Goal: Use online tool/utility: Use online tool/utility

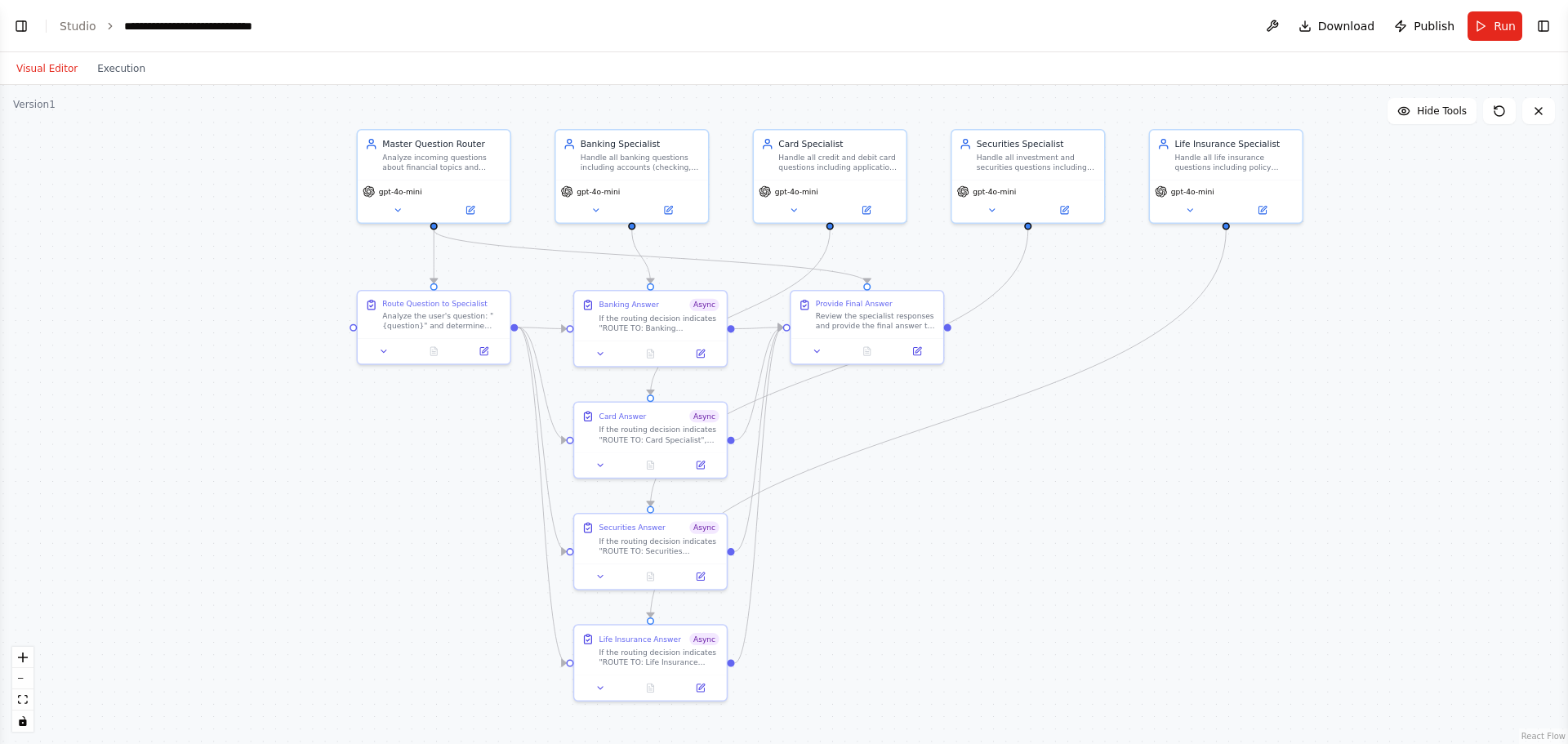
drag, startPoint x: 1246, startPoint y: 329, endPoint x: 1208, endPoint y: 340, distance: 39.6
click at [1208, 340] on div ".deletable-edge-delete-btn { width: 20px; height: 20px; border: 0px solid #ffff…" at bounding box center [784, 414] width 1568 height 659
click at [1478, 22] on button "Run" at bounding box center [1494, 26] width 55 height 29
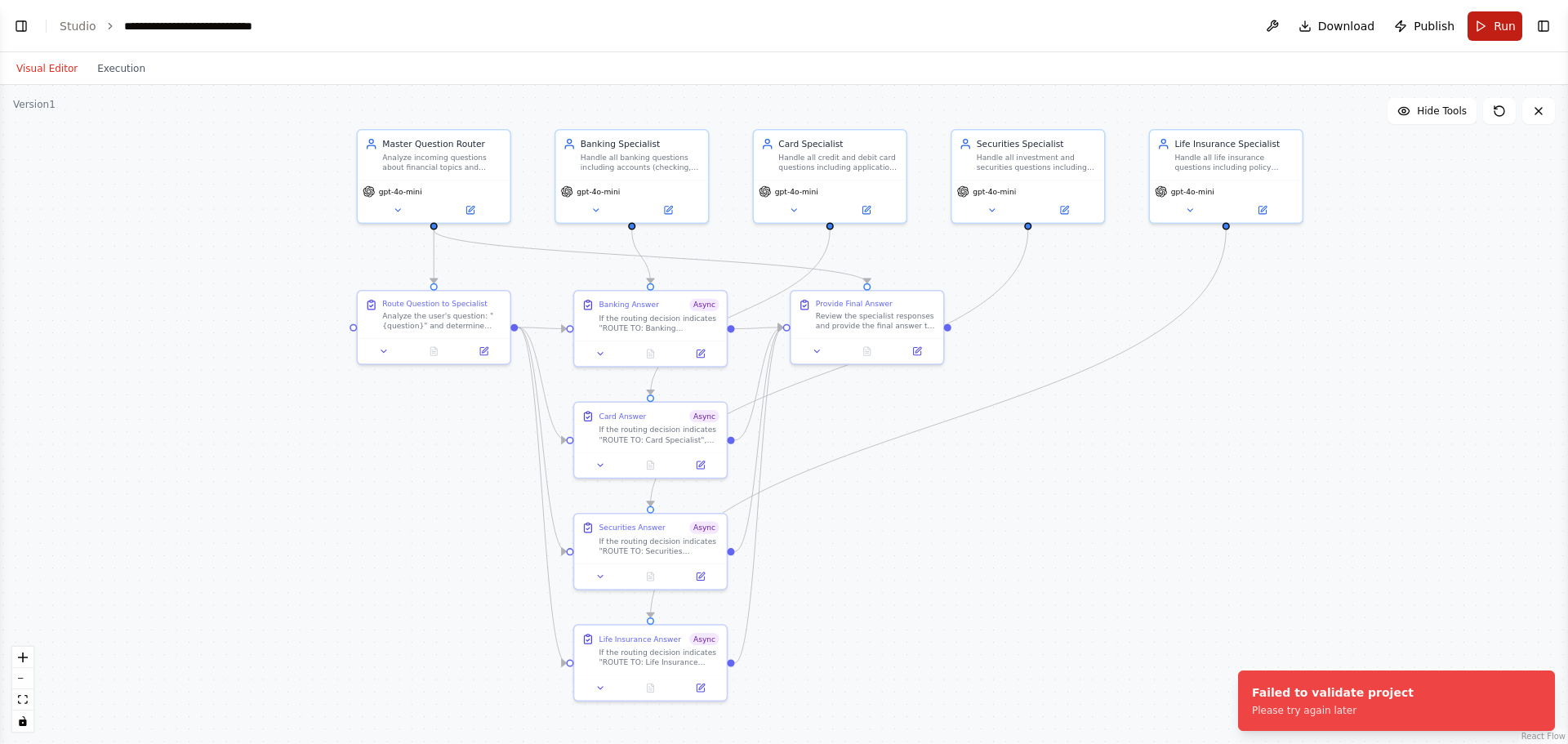
click at [1483, 21] on button "Run" at bounding box center [1494, 26] width 55 height 29
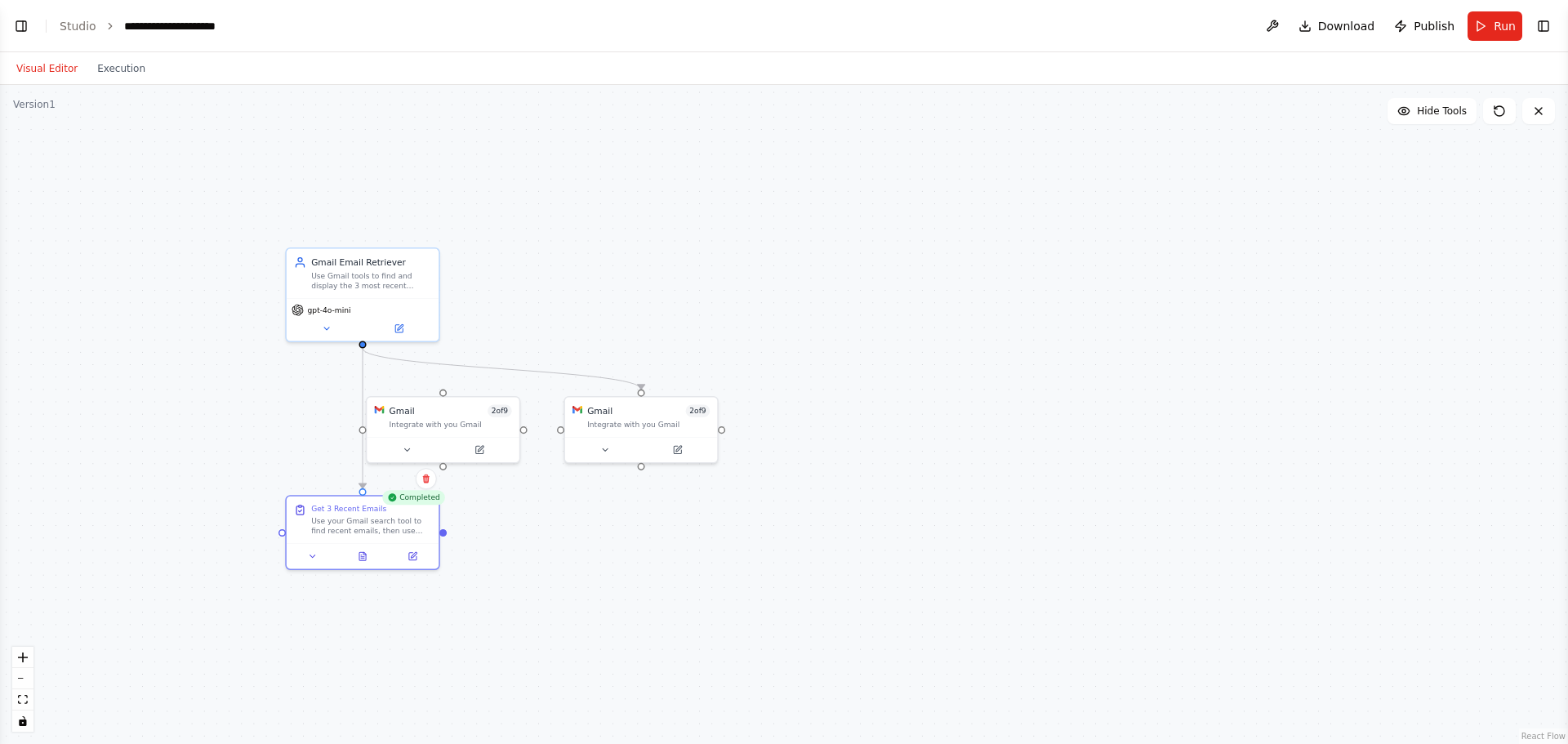
scroll to position [9126, 0]
click at [402, 445] on icon at bounding box center [407, 448] width 10 height 10
click at [505, 381] on icon at bounding box center [501, 378] width 10 height 10
click at [448, 383] on button "Confirm" at bounding box center [451, 377] width 58 height 19
click at [460, 382] on button "Confirm" at bounding box center [451, 377] width 58 height 19
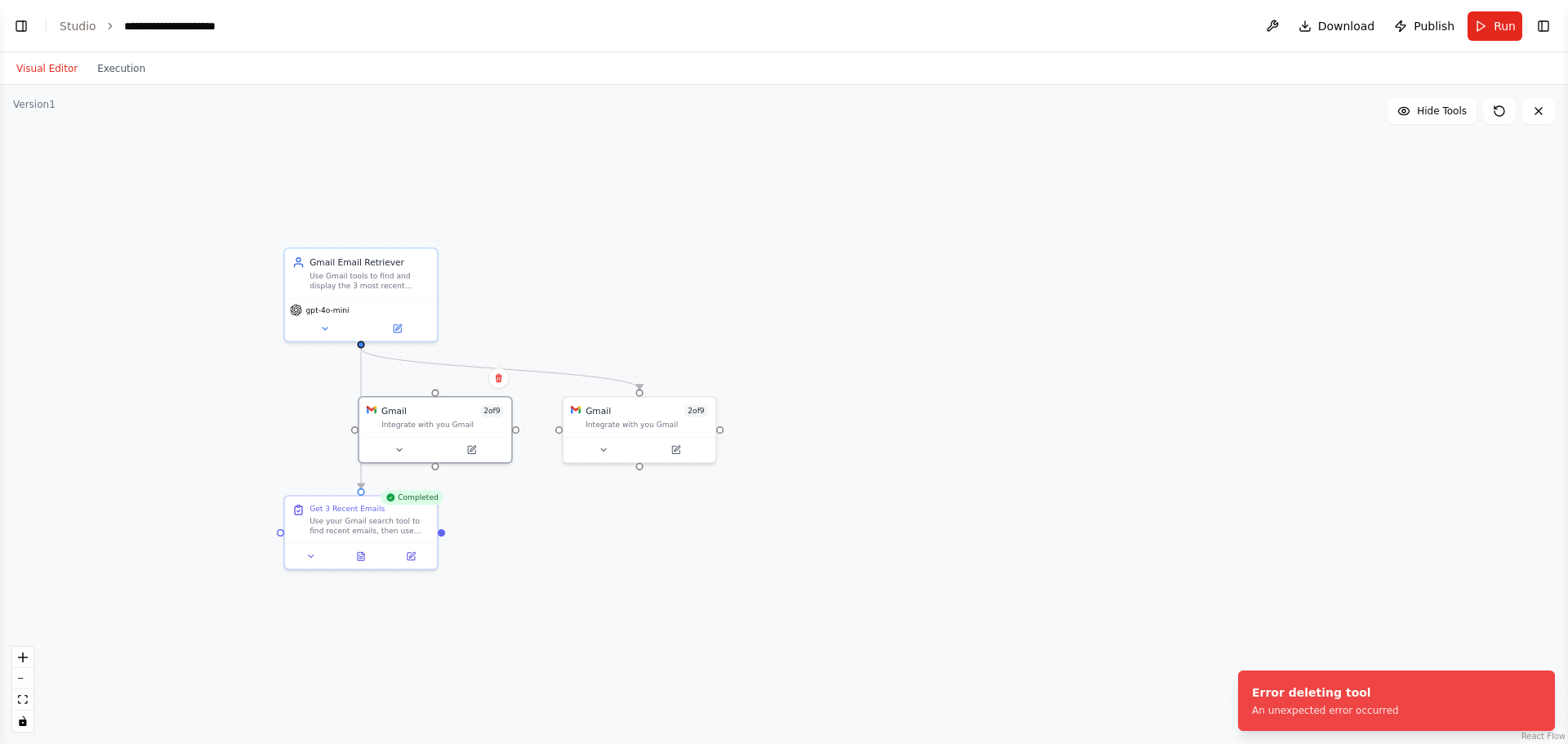
click at [569, 517] on div ".deletable-edge-delete-btn { width: 20px; height: 20px; border: 0px solid #ffff…" at bounding box center [784, 414] width 1568 height 659
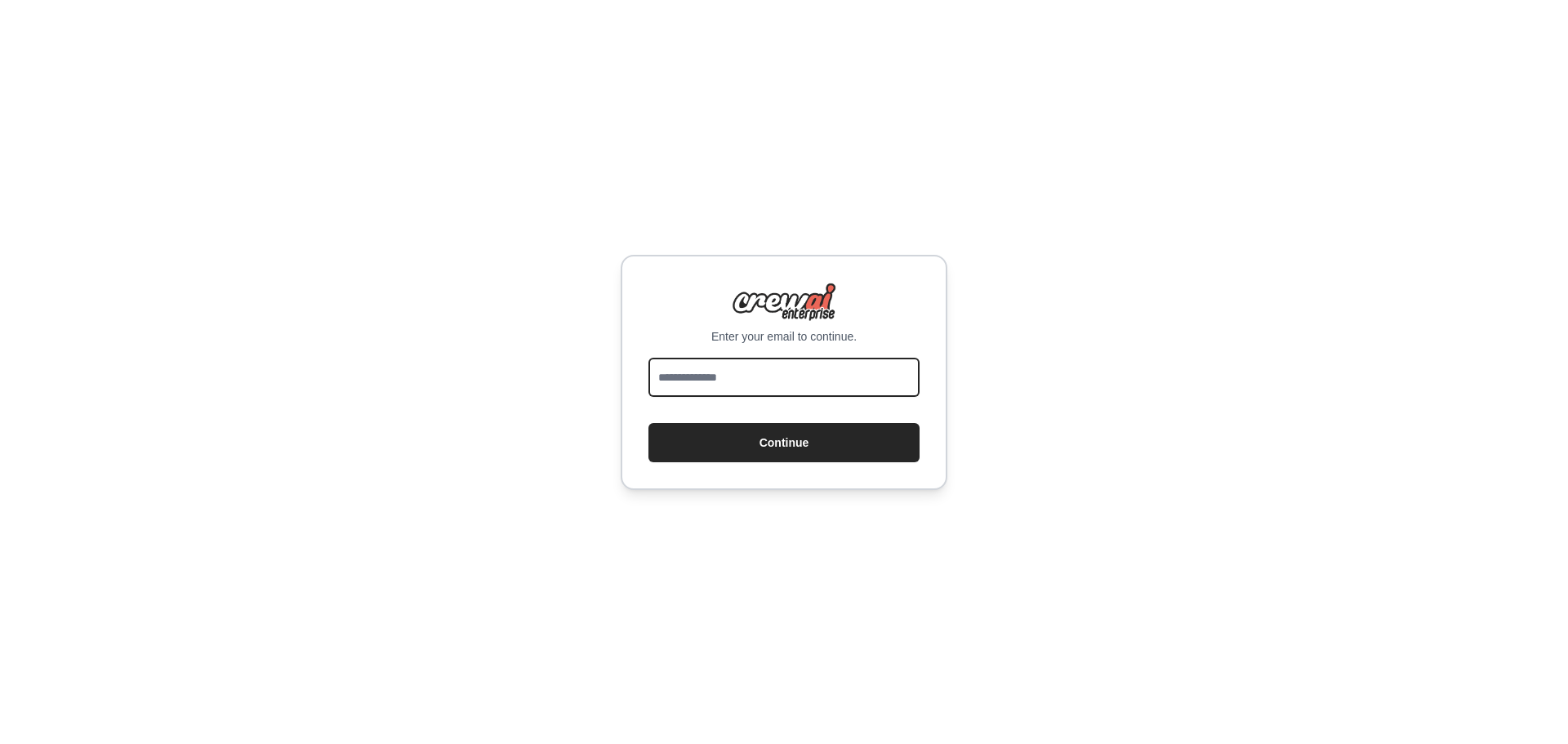
click at [787, 368] on input "email" at bounding box center [784, 377] width 271 height 40
type input "**********"
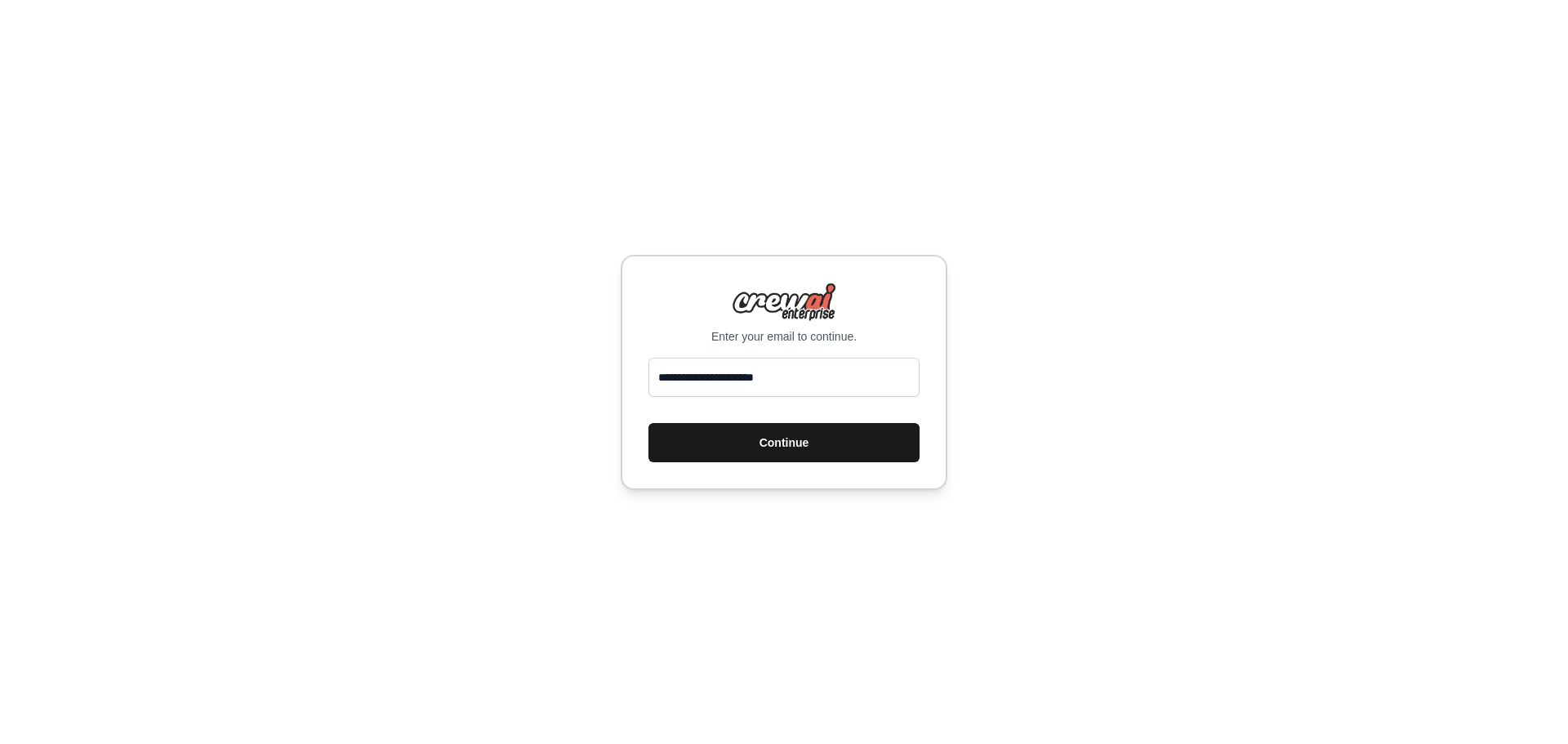
click at [754, 445] on button "Continue" at bounding box center [784, 442] width 271 height 40
click at [738, 450] on button "Continue" at bounding box center [784, 442] width 271 height 40
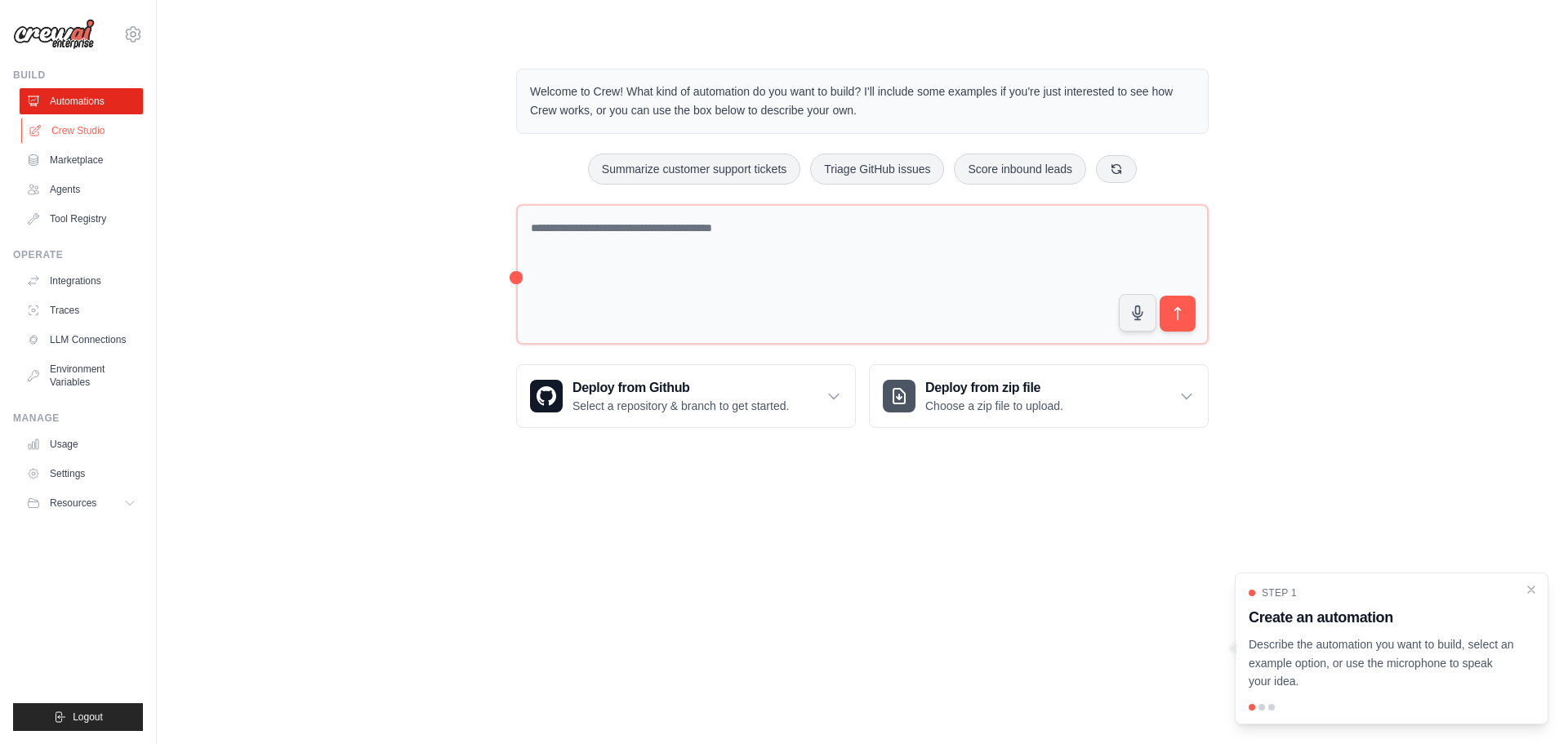
click at [101, 130] on link "Crew Studio" at bounding box center [82, 130] width 124 height 26
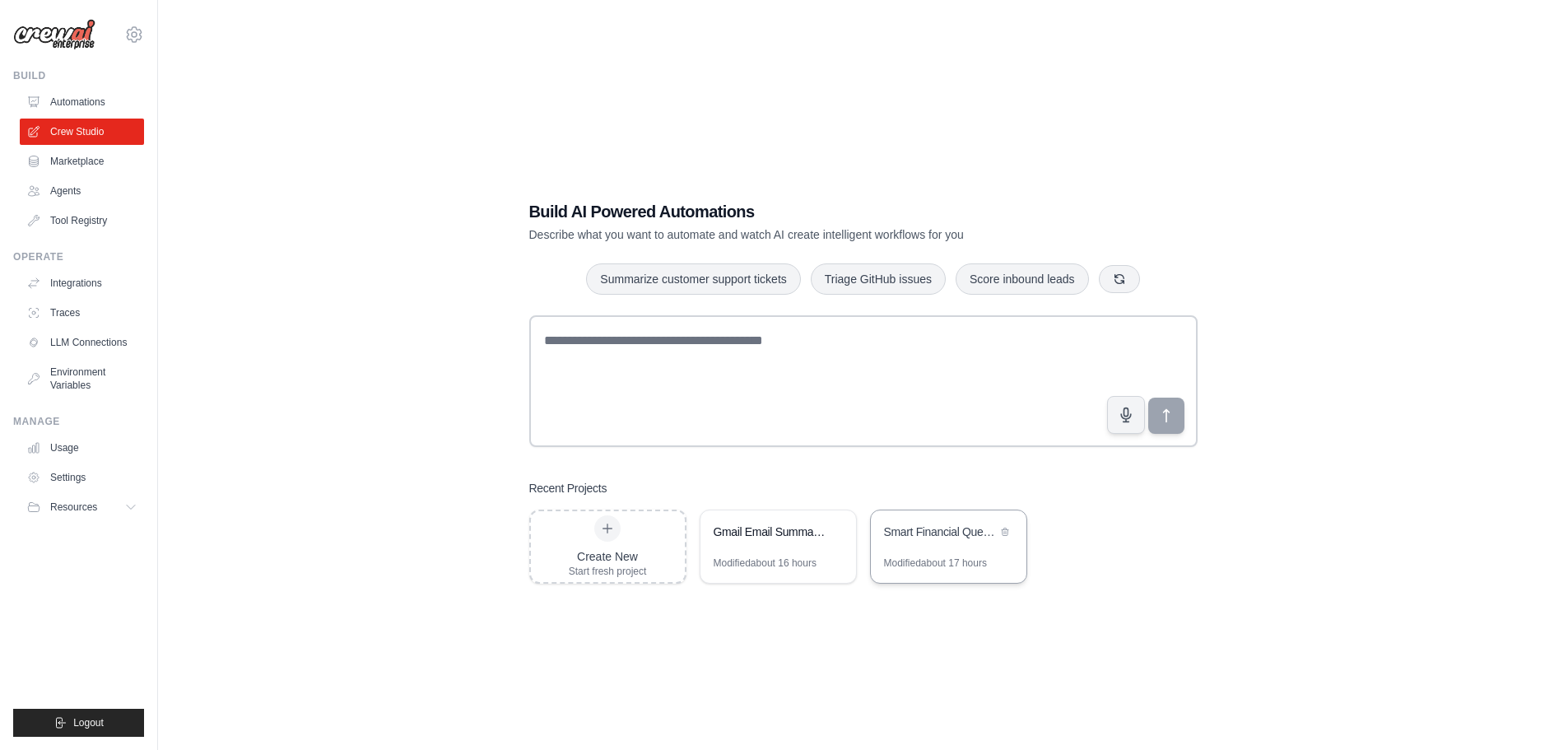
click at [909, 536] on div "Smart Financial Question Router" at bounding box center [940, 531] width 113 height 16
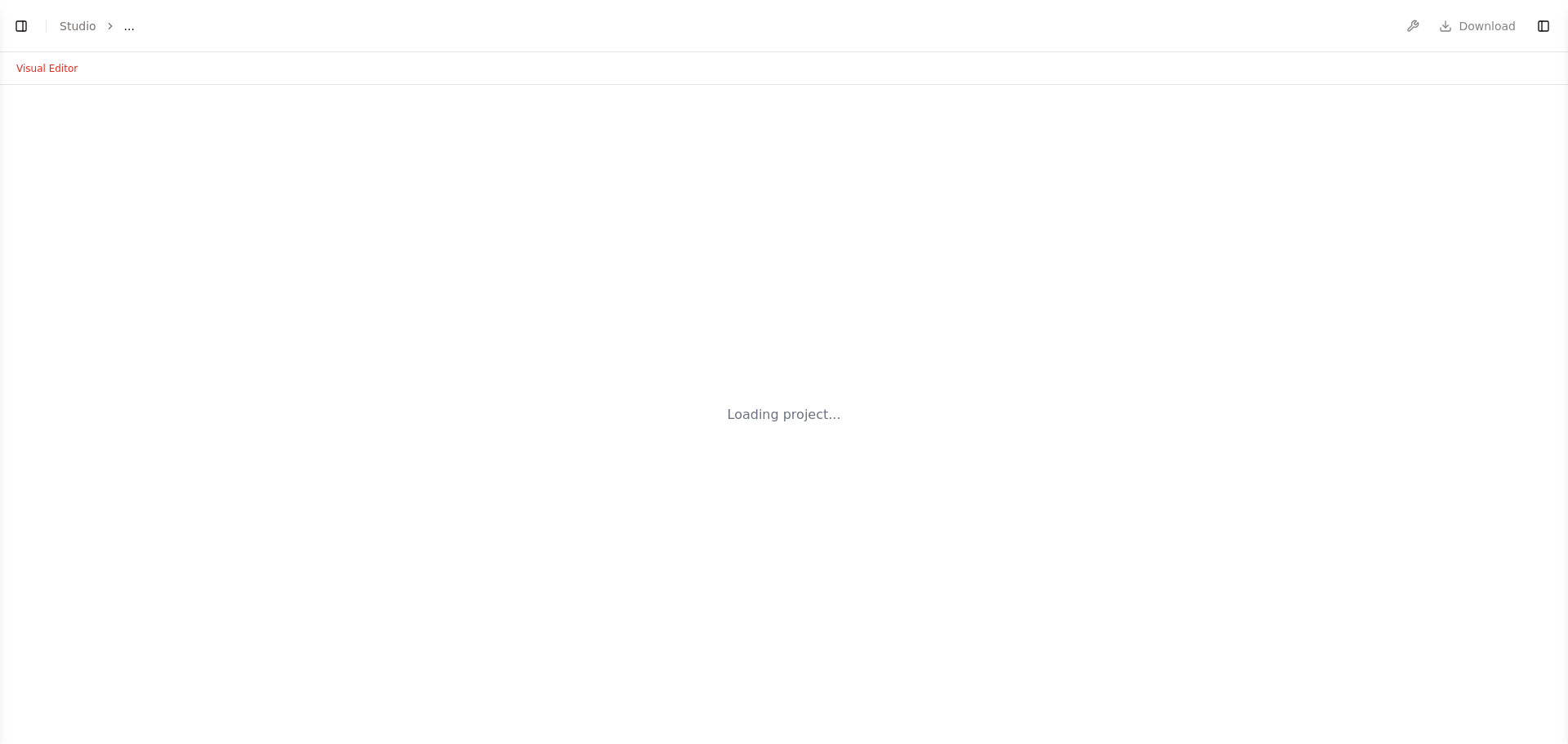
select select "****"
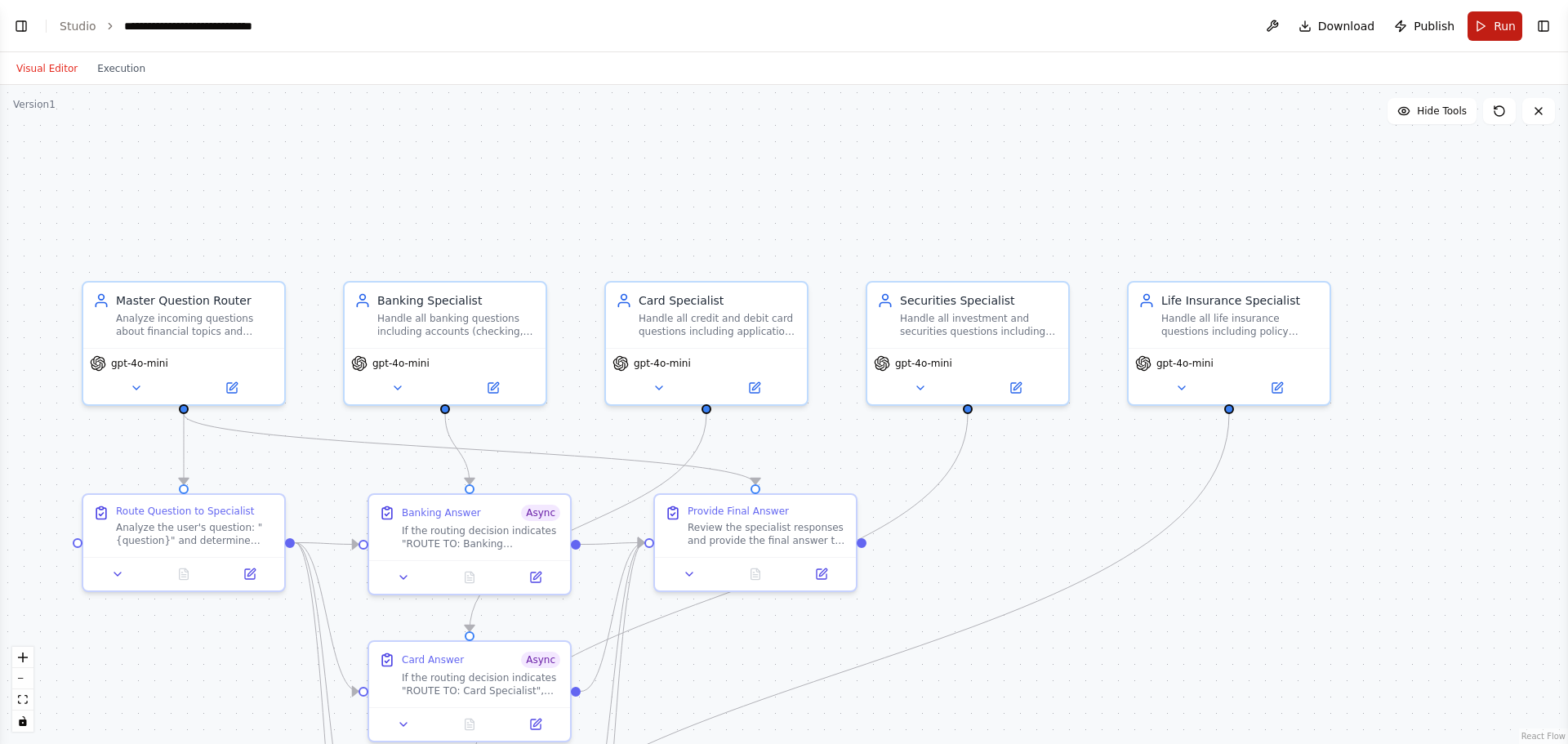
click at [1508, 20] on span "Run" at bounding box center [1505, 25] width 22 height 16
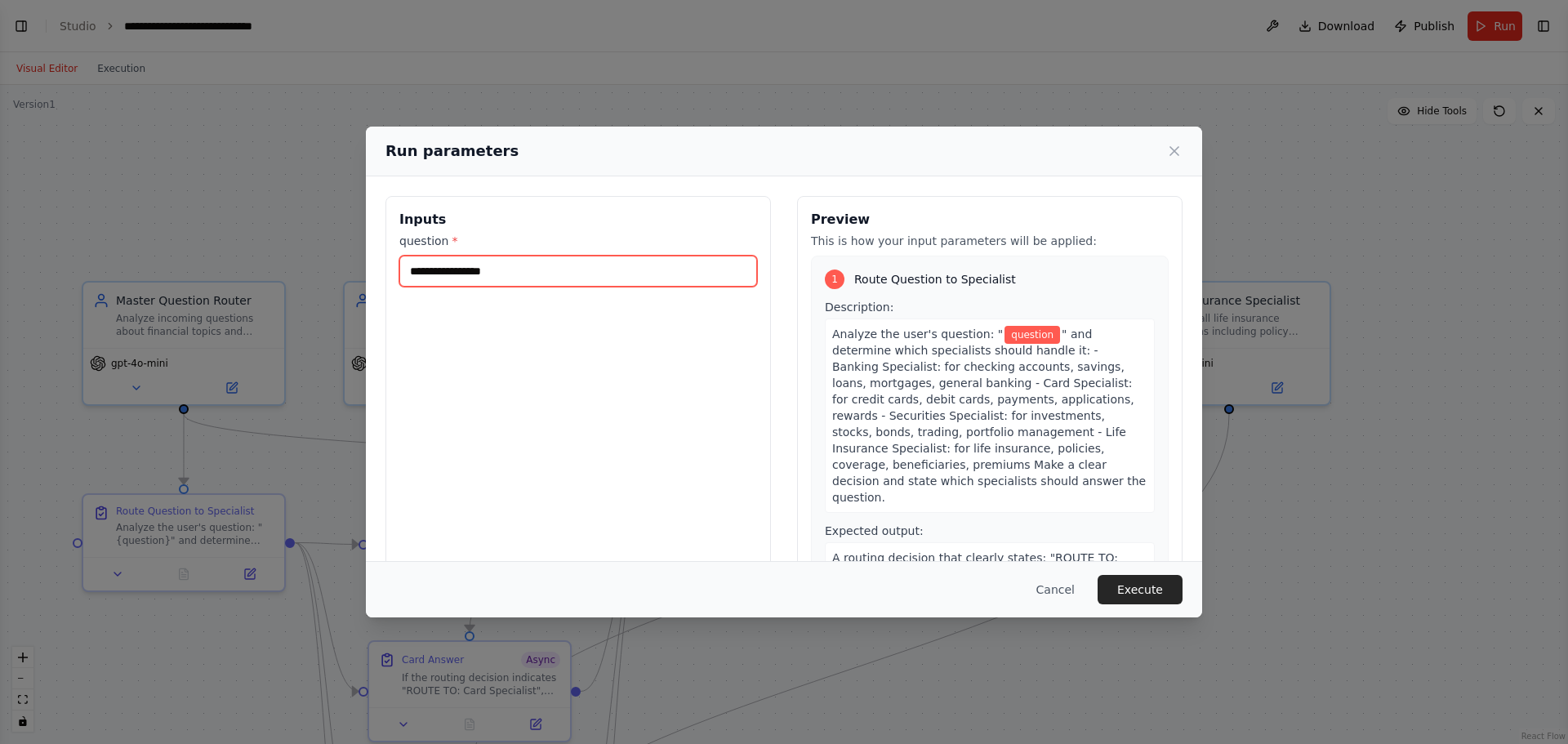
click at [636, 268] on input "question *" at bounding box center [578, 271] width 358 height 31
type input "**********"
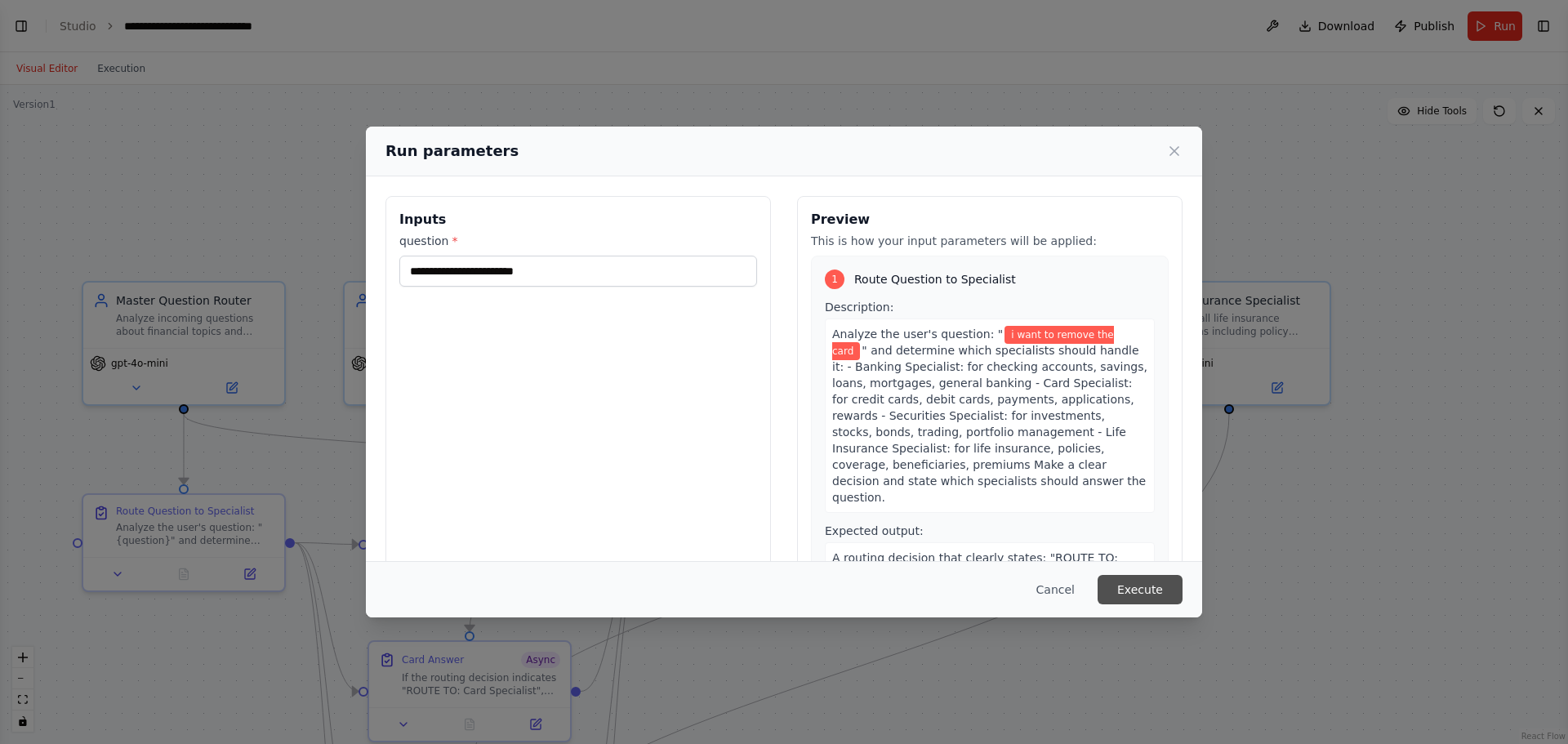
click at [1126, 576] on button "Execute" at bounding box center [1139, 589] width 85 height 29
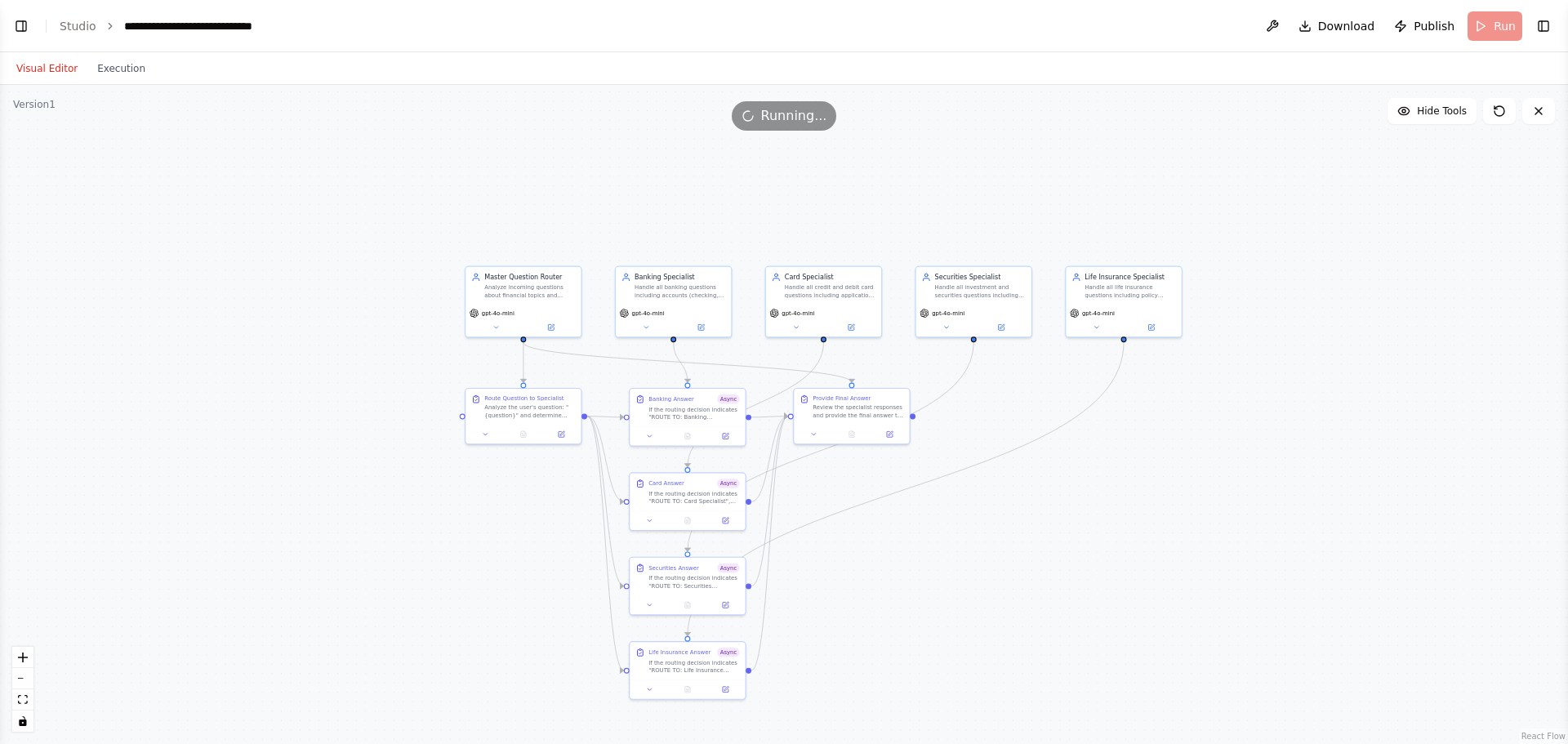
drag, startPoint x: 935, startPoint y: 598, endPoint x: 954, endPoint y: 450, distance: 149.2
click at [954, 450] on div ".deletable-edge-delete-btn { width: 20px; height: 20px; border: 0px solid #ffff…" at bounding box center [784, 414] width 1568 height 659
click at [524, 412] on div "Analyze the user's question: "{question}" and determine which specialists shoul…" at bounding box center [529, 409] width 91 height 14
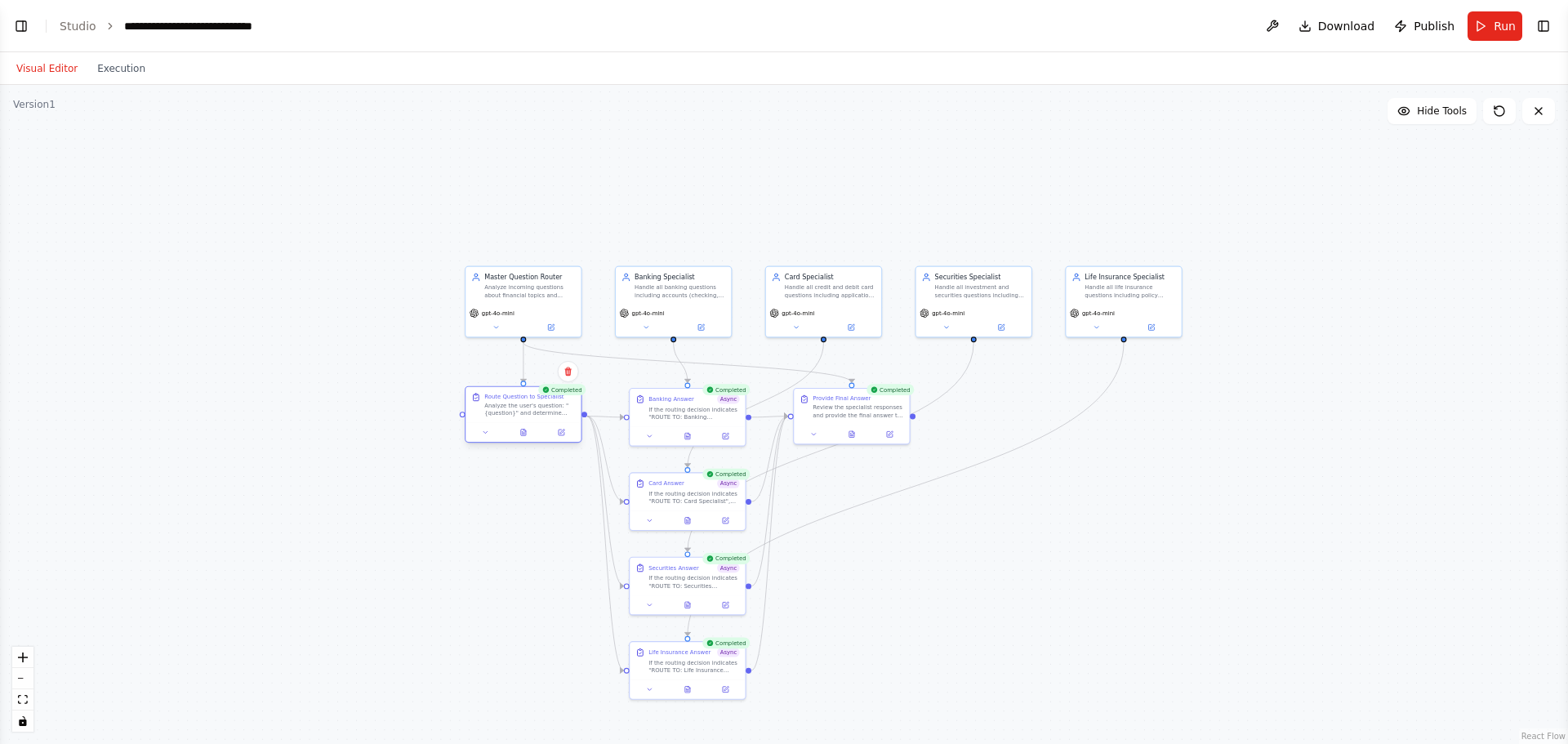
click at [524, 412] on div "Analyze the user's question: "{question}" and determine which specialists shoul…" at bounding box center [529, 409] width 91 height 14
drag, startPoint x: 524, startPoint y: 412, endPoint x: 522, endPoint y: 431, distance: 19.1
click at [522, 431] on icon at bounding box center [524, 433] width 5 height 7
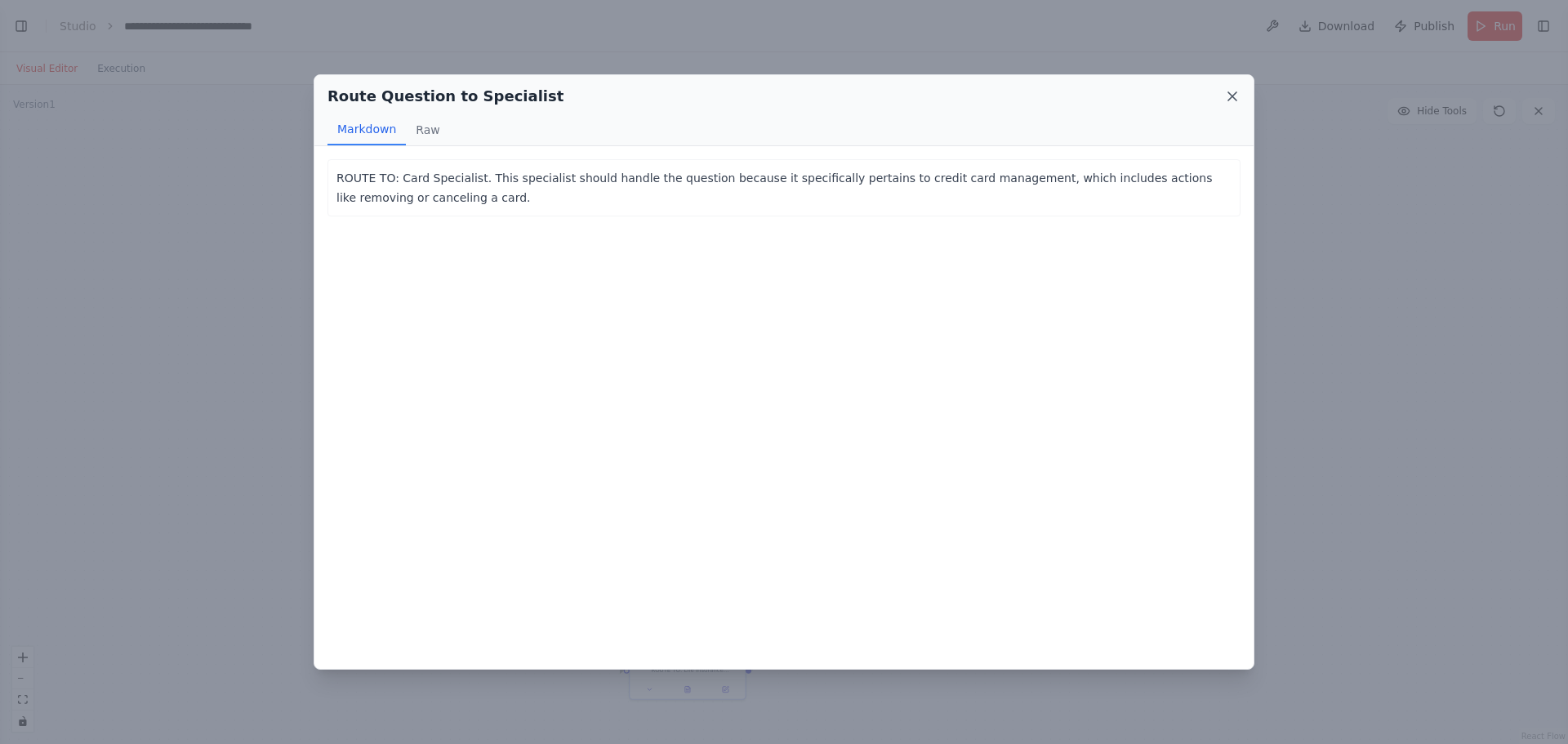
click at [1233, 90] on icon at bounding box center [1232, 96] width 16 height 16
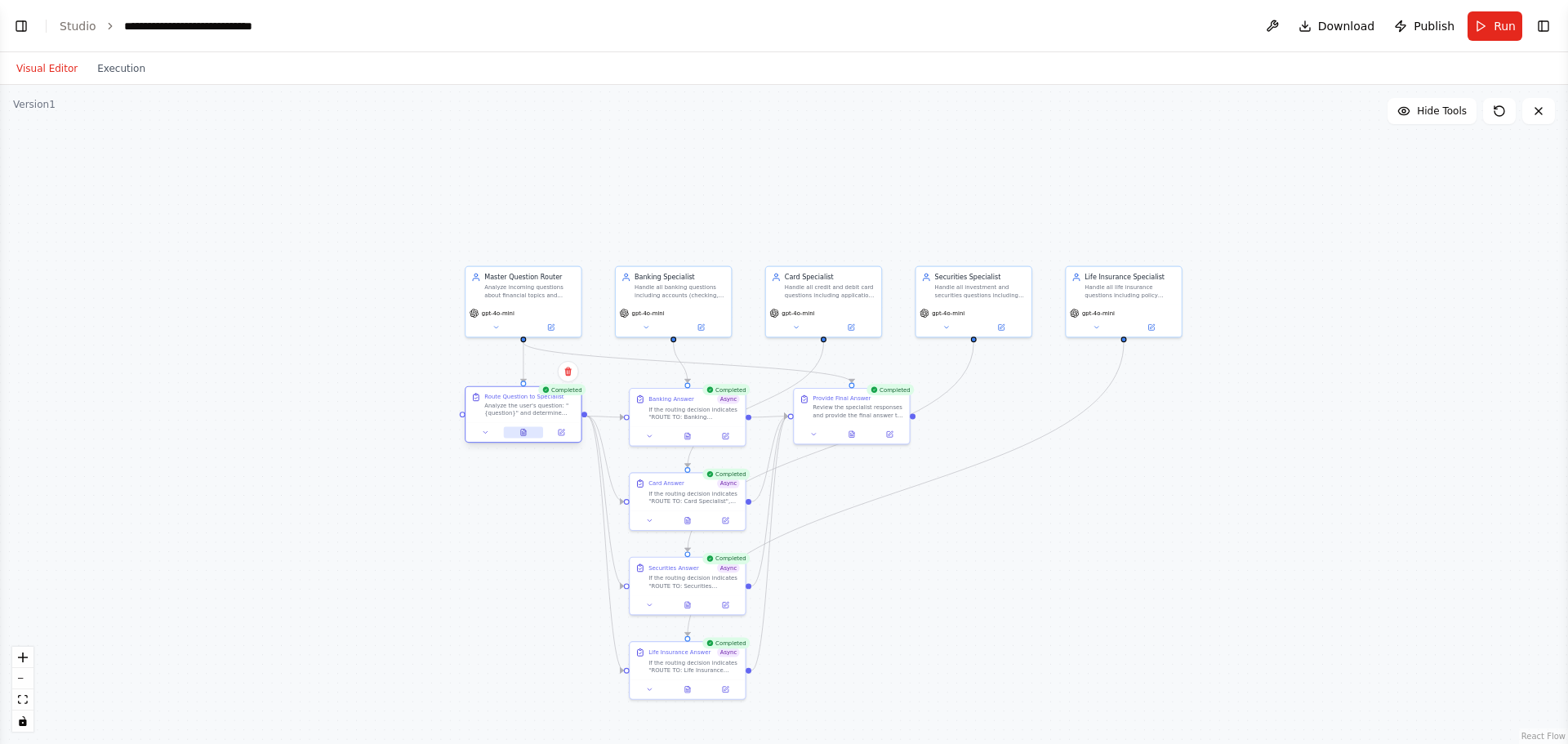
click at [524, 436] on icon at bounding box center [523, 432] width 8 height 8
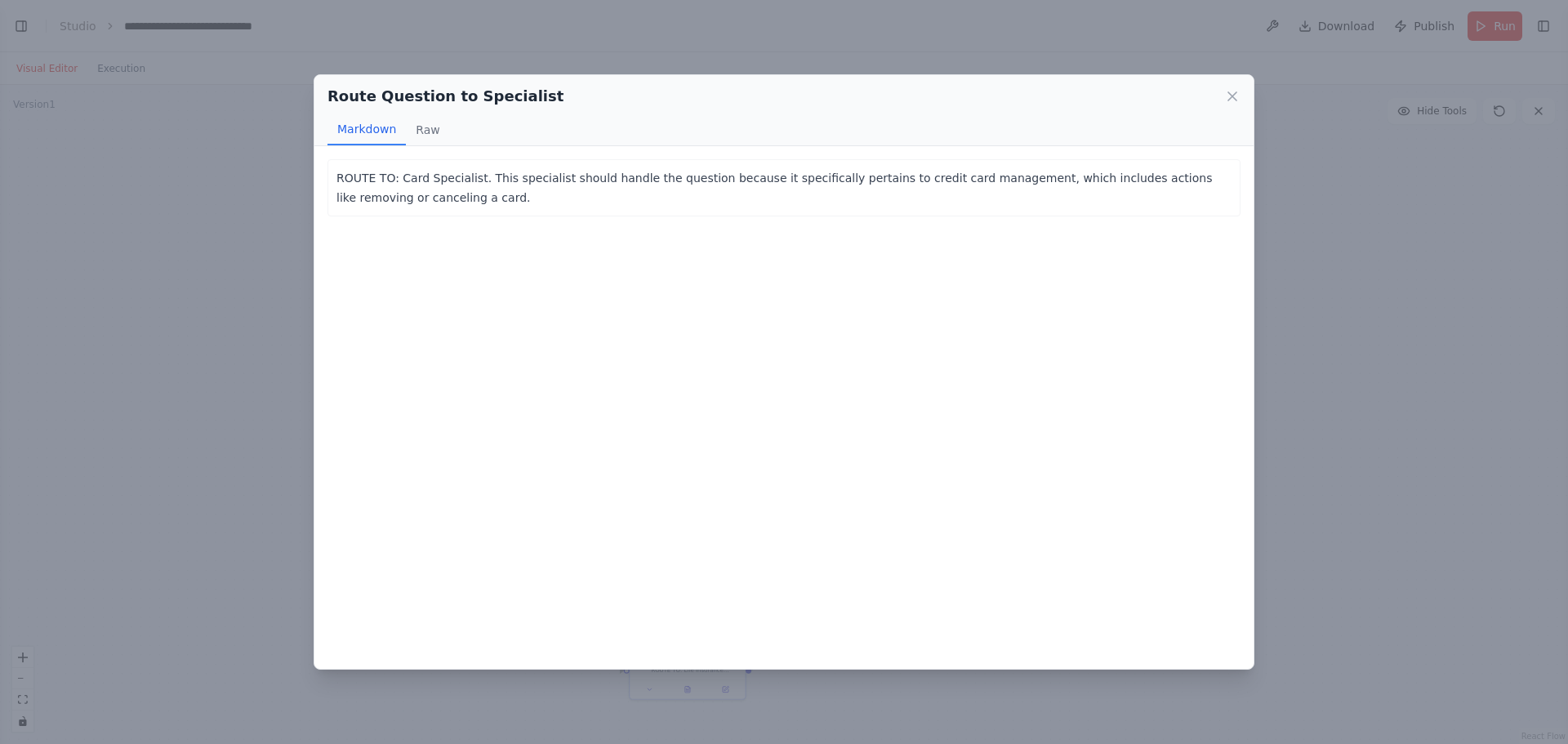
click at [1242, 93] on div "Route Question to Specialist Markdown Raw" at bounding box center [784, 110] width 939 height 71
click at [1237, 93] on icon at bounding box center [1232, 96] width 16 height 16
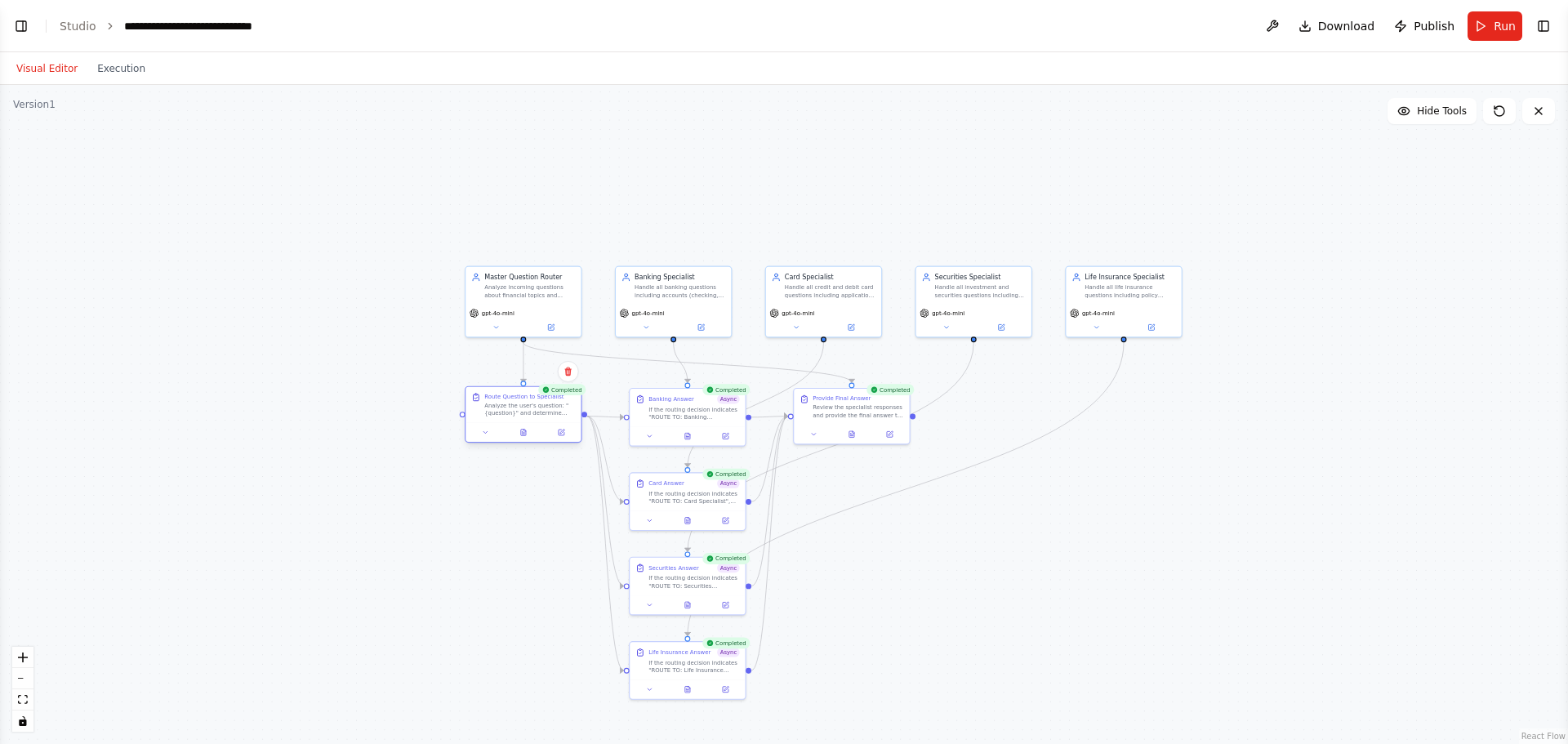
click at [566, 443] on div "Route Question to Specialist Analyze the user's question: "{question}" and dete…" at bounding box center [524, 414] width 118 height 56
click at [569, 430] on button at bounding box center [560, 433] width 32 height 12
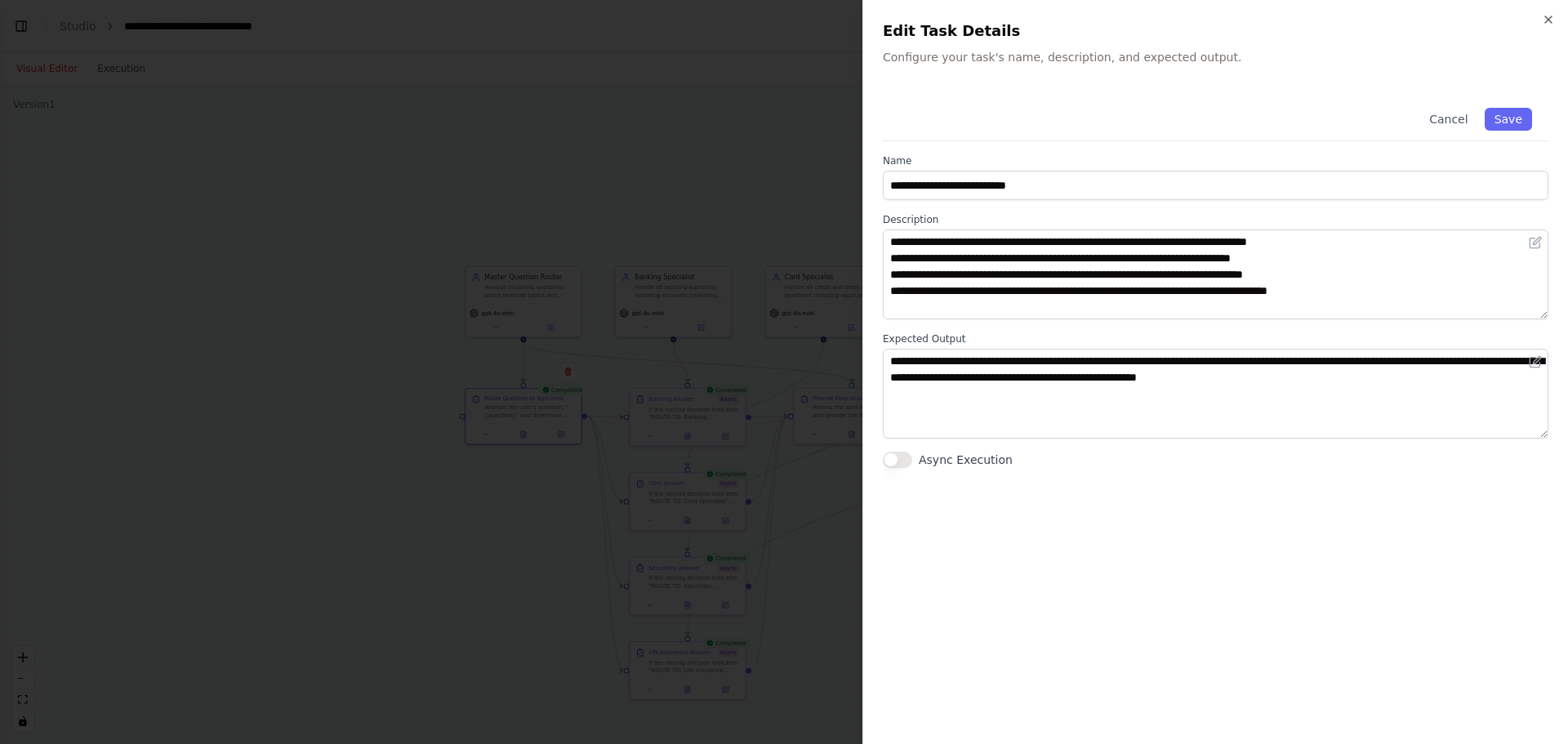
scroll to position [49, 0]
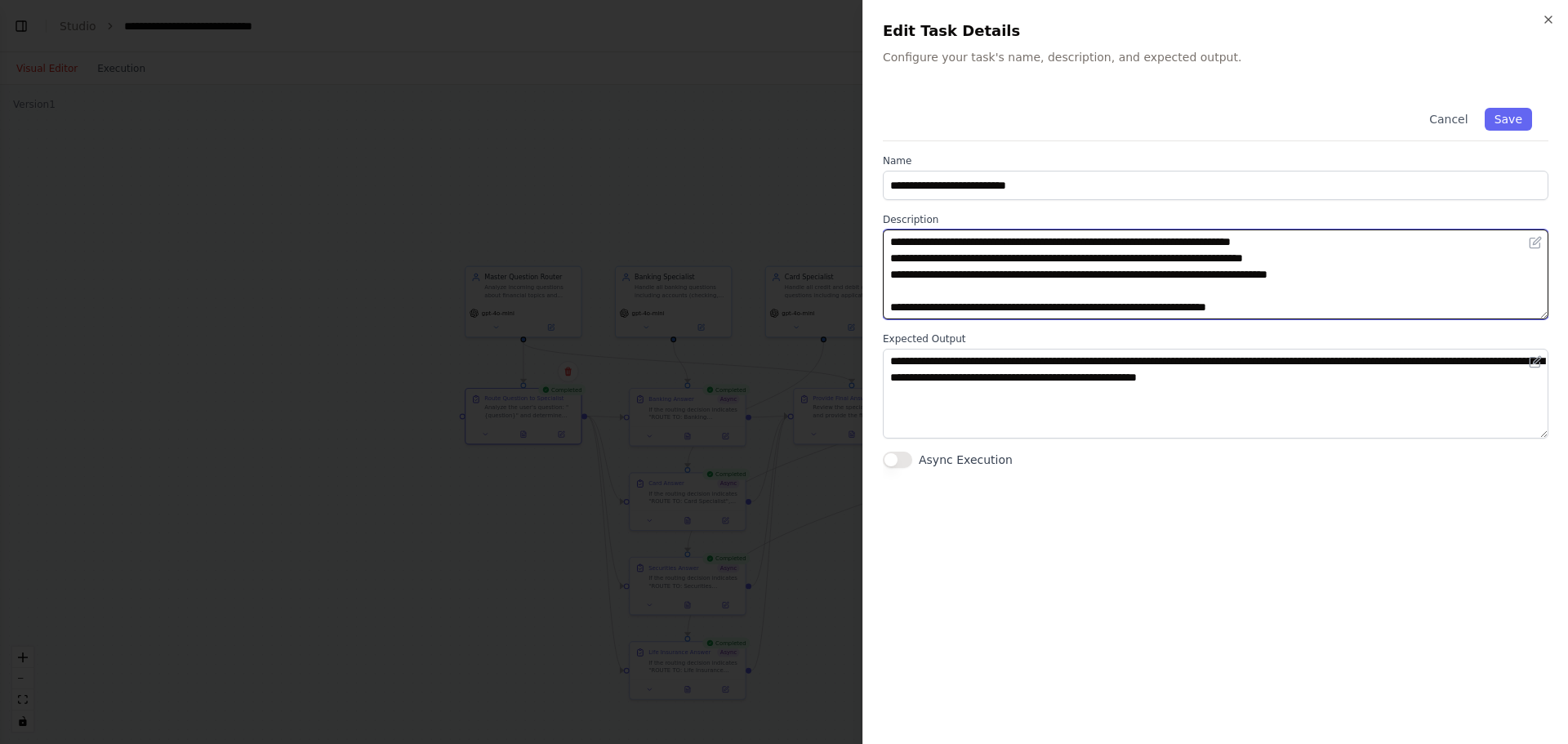
click at [1257, 272] on textarea "**********" at bounding box center [1216, 274] width 666 height 90
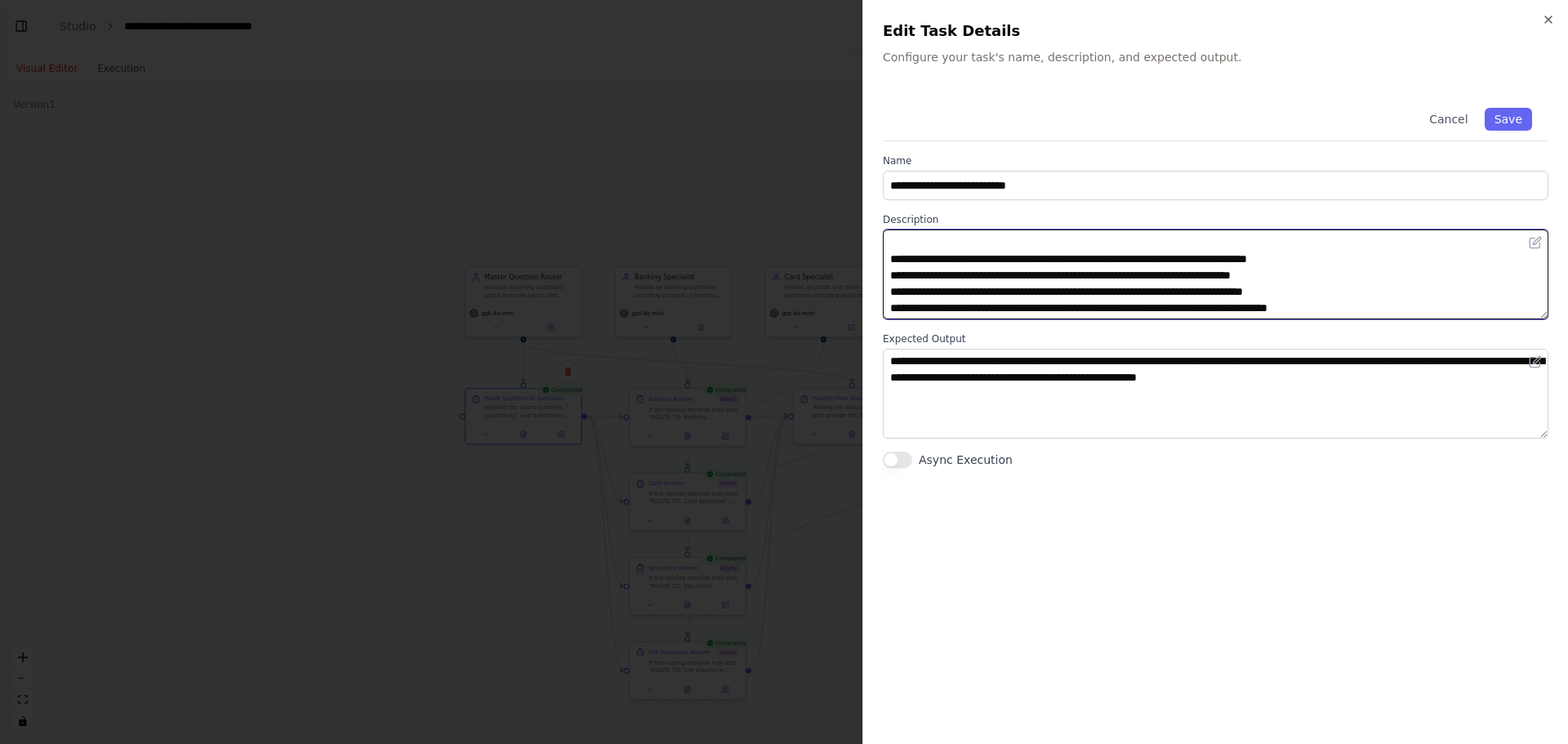
scroll to position [0, 0]
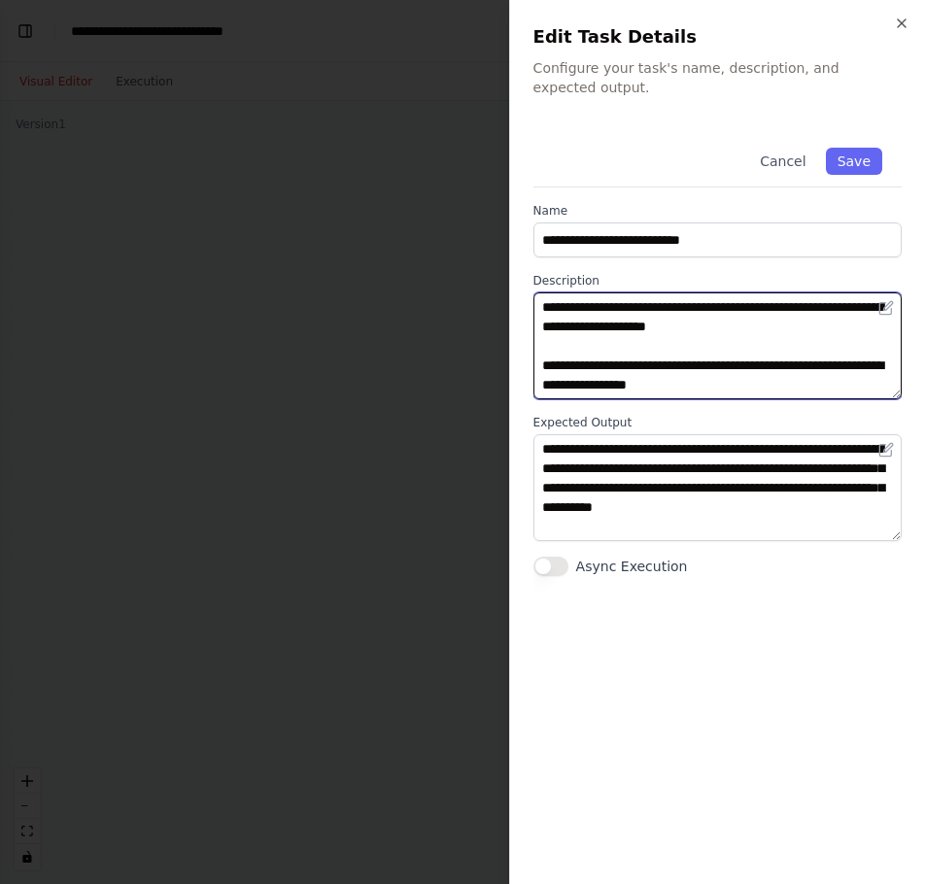
click at [718, 362] on textarea "**********" at bounding box center [718, 346] width 368 height 107
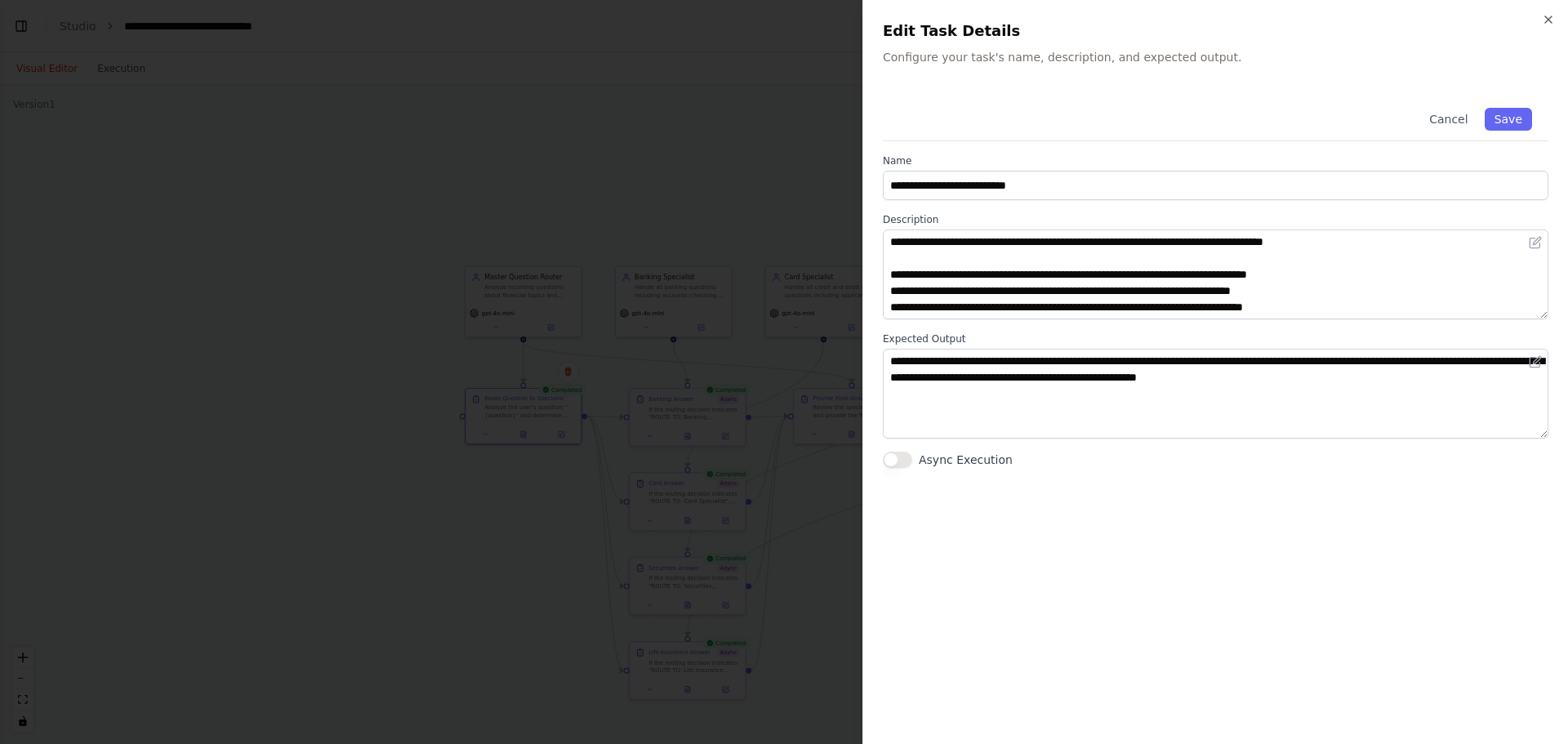
click at [501, 361] on div at bounding box center [784, 372] width 1568 height 744
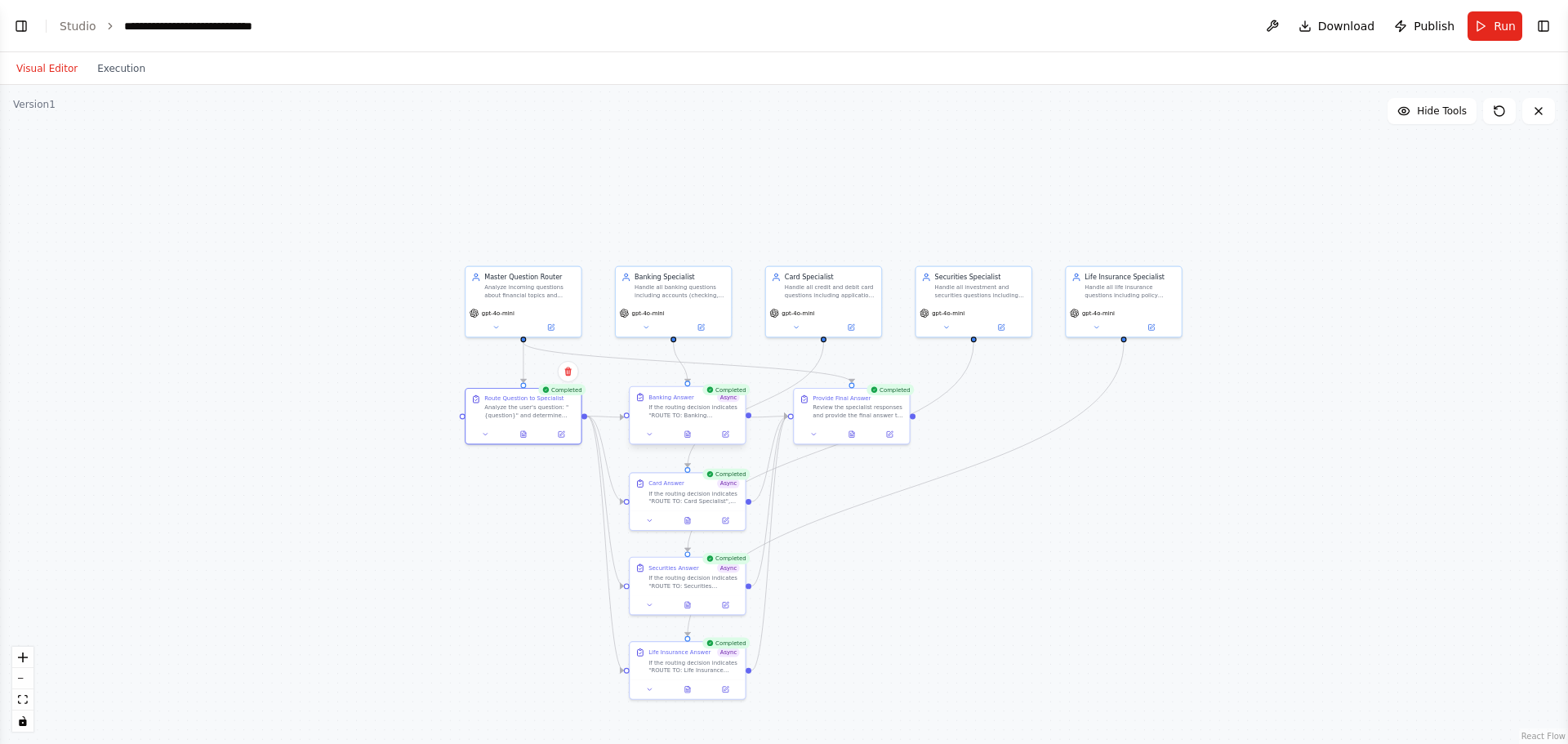
click at [669, 404] on div "If the routing decision indicates "ROUTE TO: Banking Specialist", provide a com…" at bounding box center [694, 410] width 91 height 14
click at [691, 293] on div "Handle all banking questions including accounts (checking, savings, CDs), loans…" at bounding box center [680, 288] width 91 height 14
drag, startPoint x: 691, startPoint y: 293, endPoint x: 663, endPoint y: 292, distance: 28.0
click at [663, 292] on div "Handle all banking questions including accounts (checking, savings, CDs), loans…" at bounding box center [680, 288] width 91 height 14
click at [695, 332] on div "gpt-4o-mini" at bounding box center [673, 319] width 115 height 33
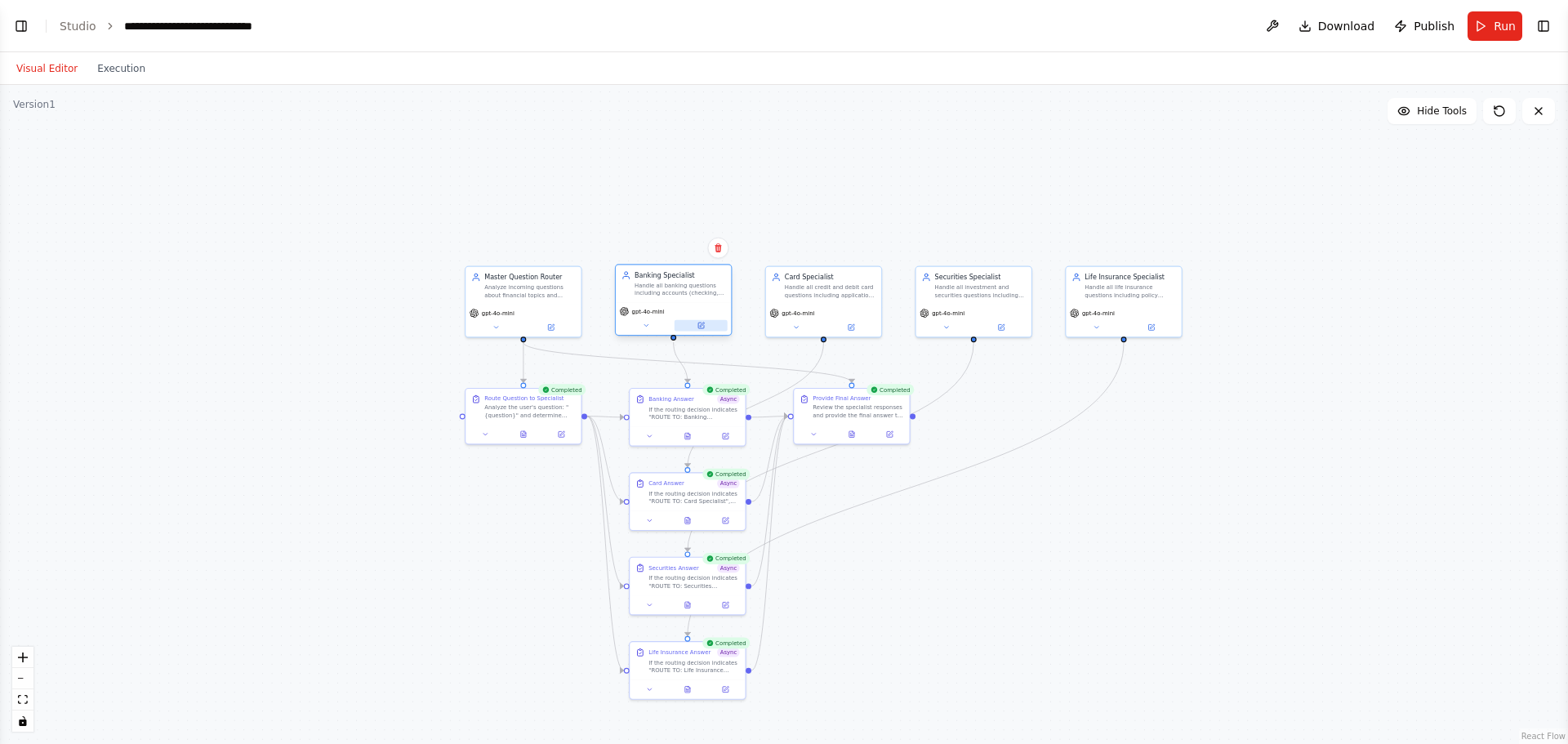
click at [702, 328] on icon at bounding box center [701, 325] width 6 height 6
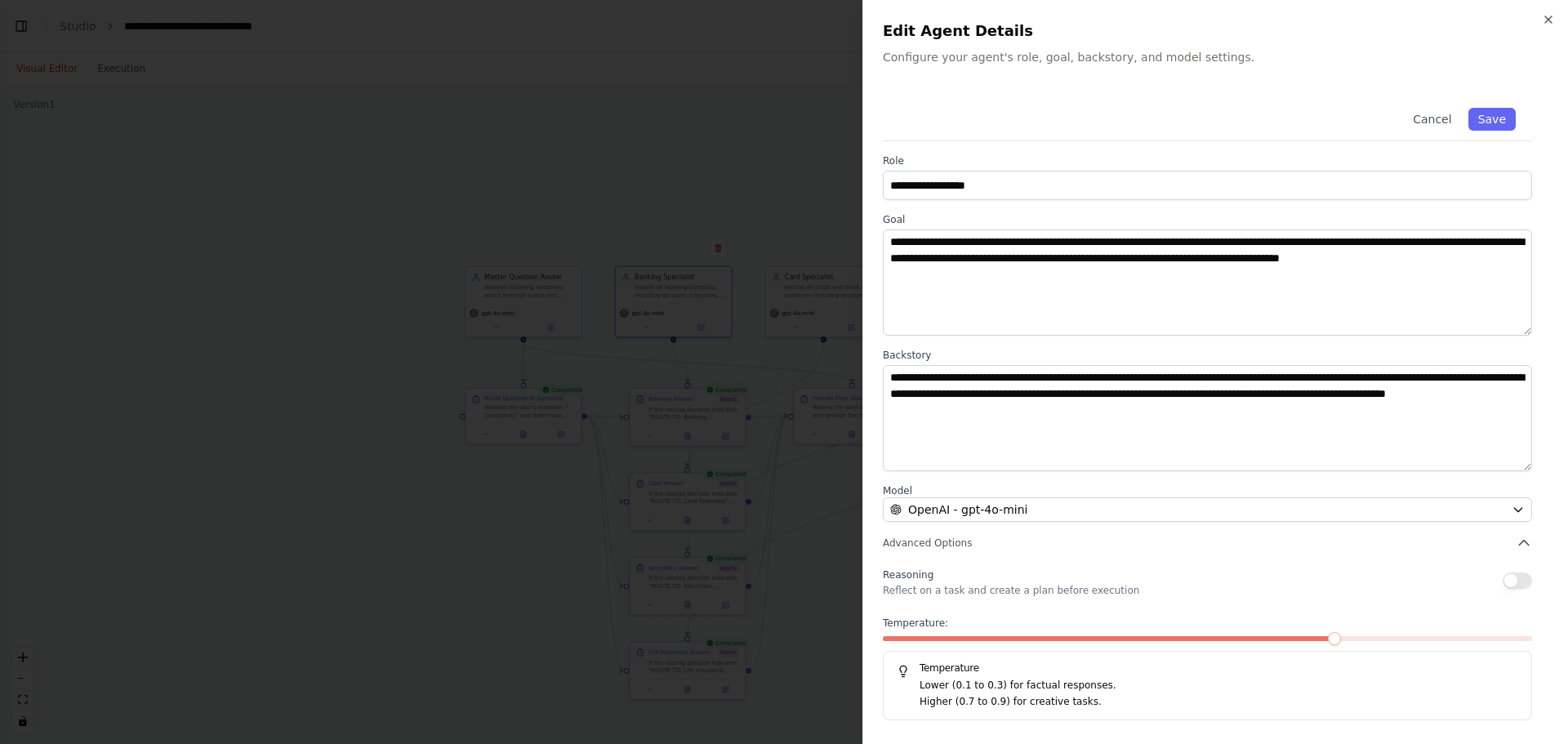
click at [713, 362] on div at bounding box center [784, 372] width 1568 height 744
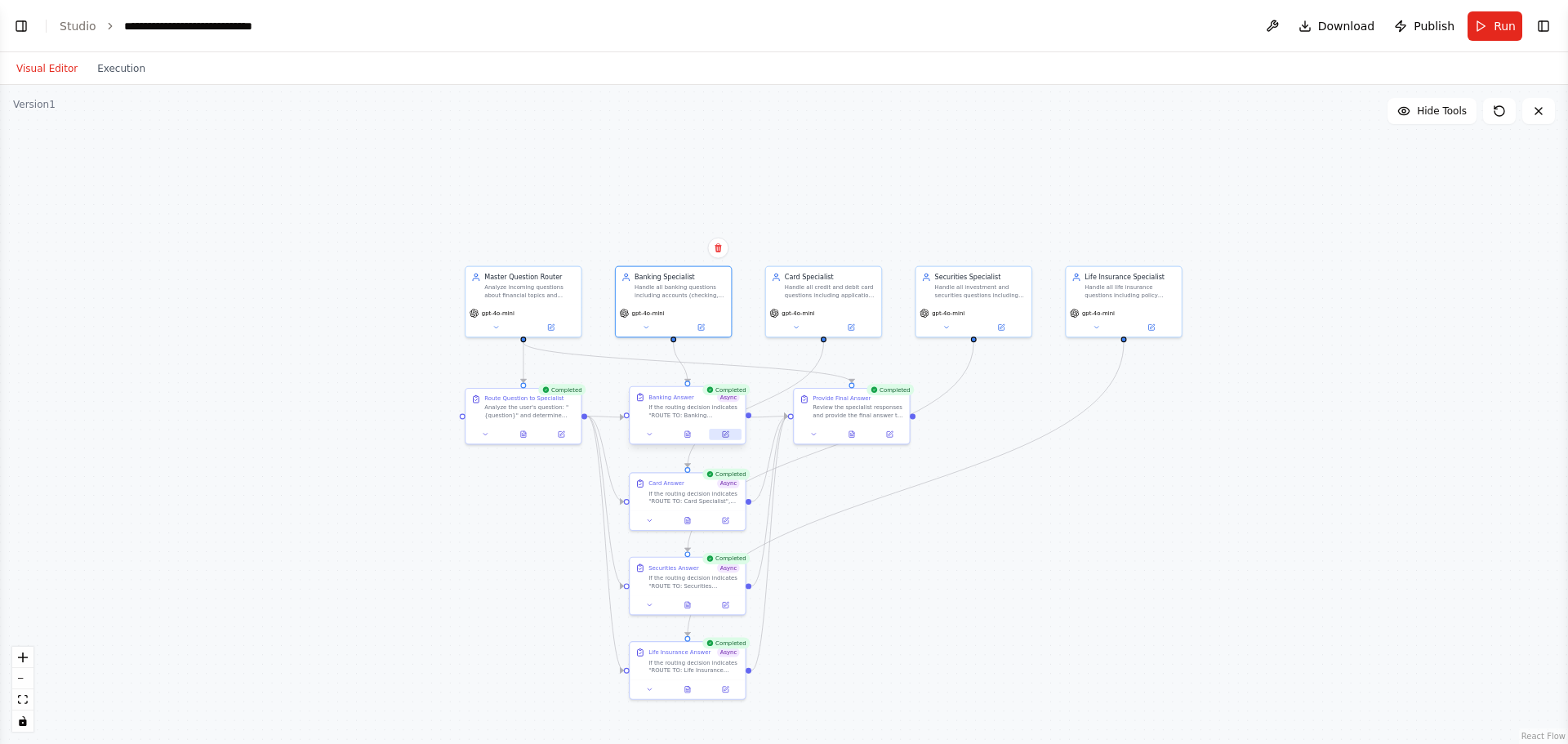
click at [728, 429] on button at bounding box center [726, 435] width 32 height 12
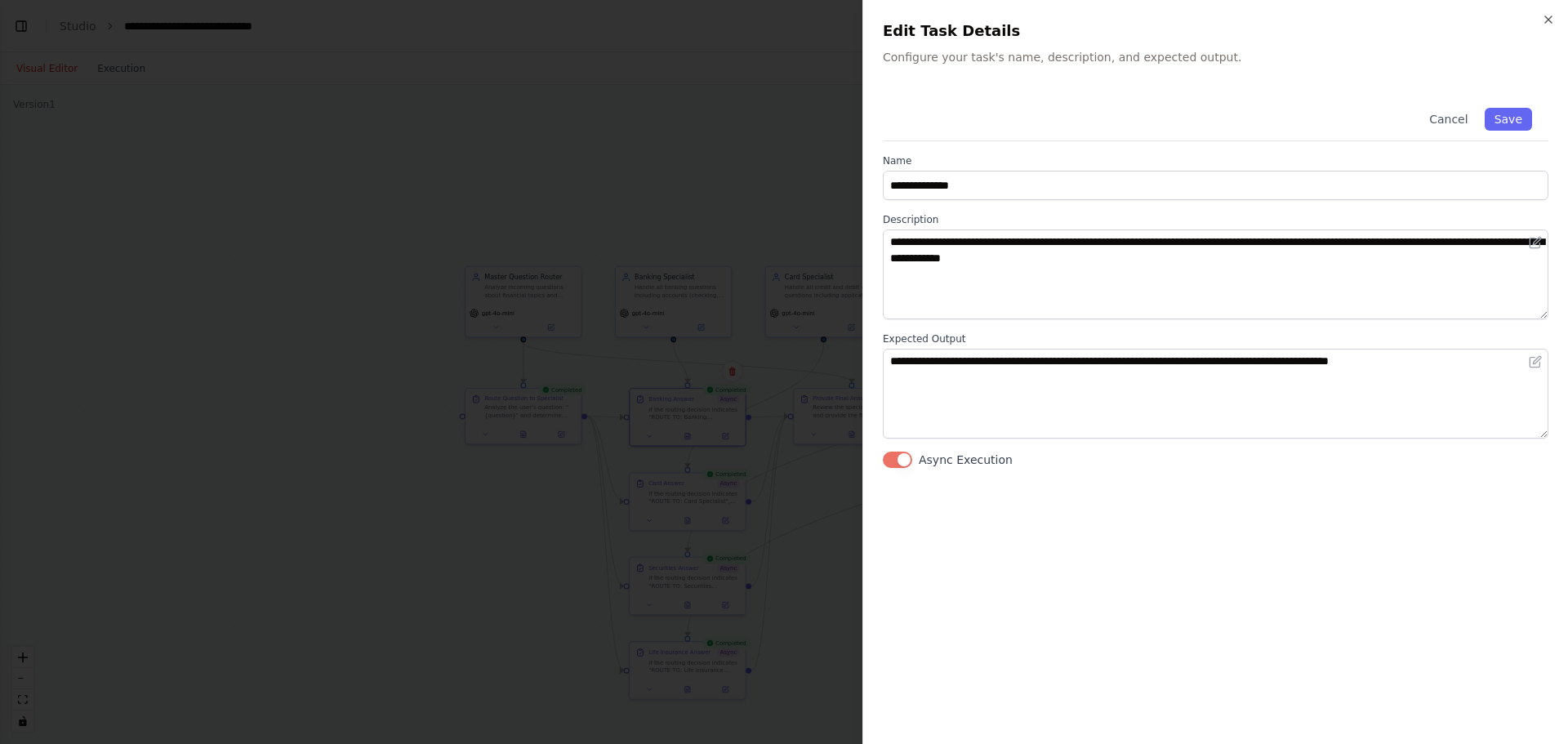
click at [729, 442] on div at bounding box center [784, 372] width 1568 height 744
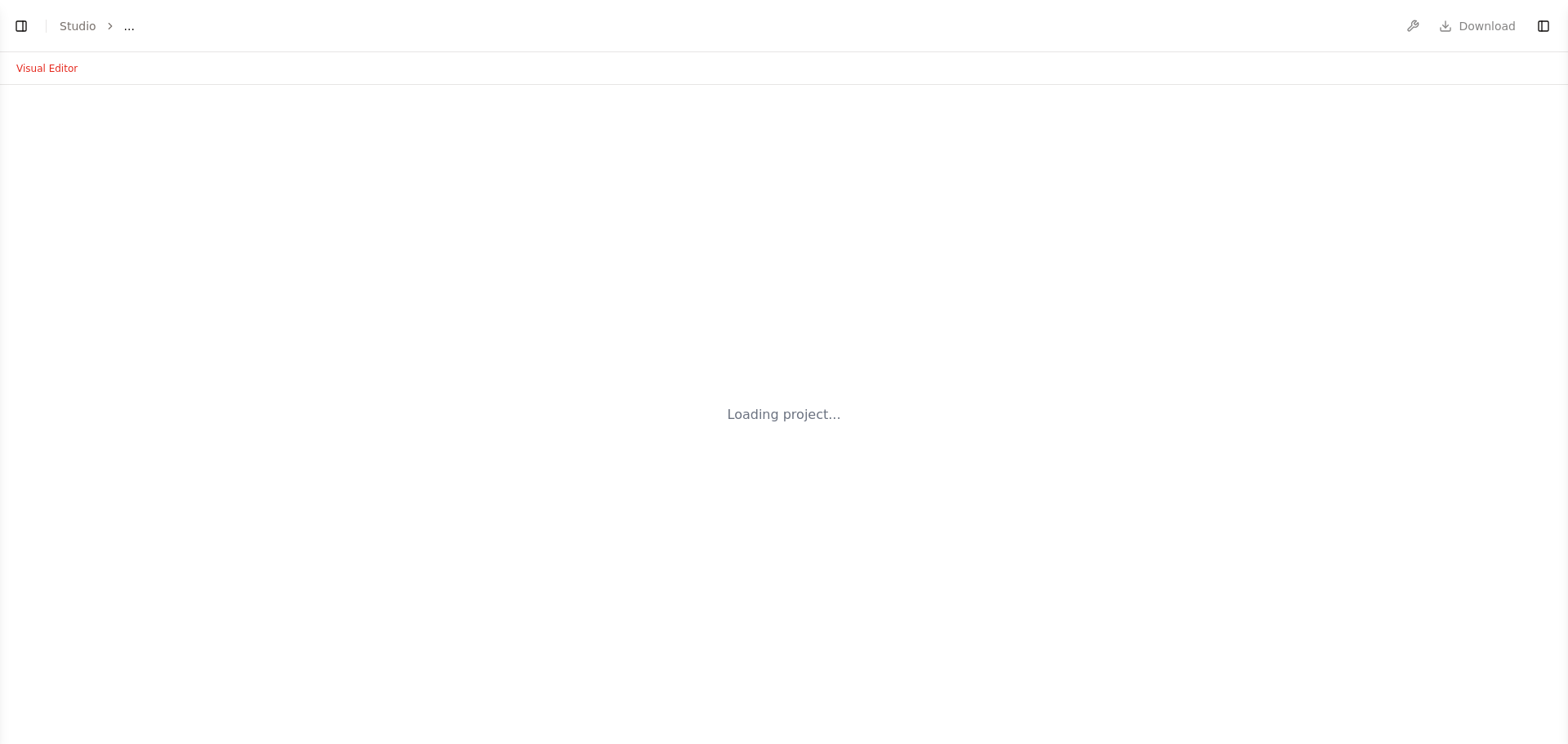
select select "****"
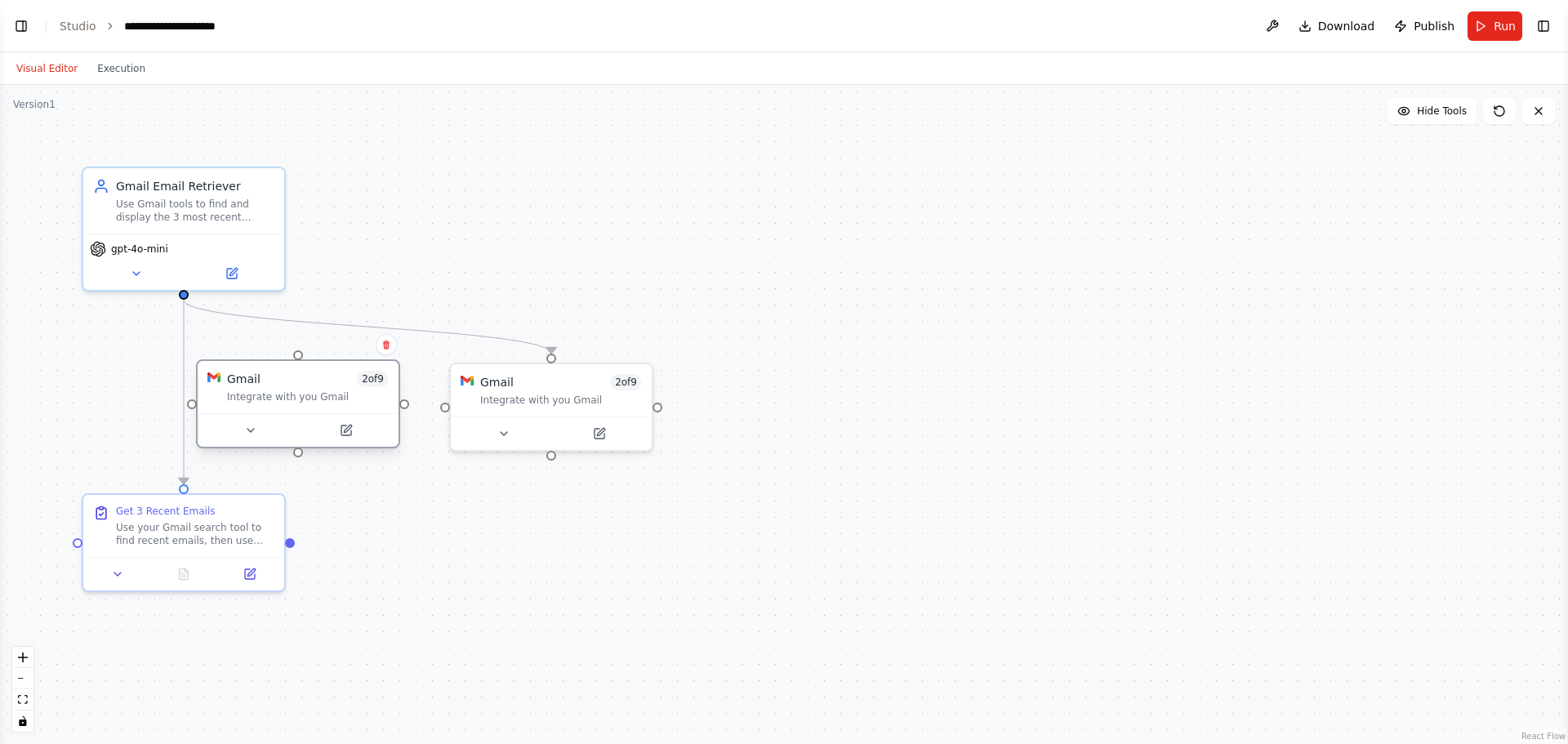
click at [322, 388] on div "Gmail 2 of 9 Integrate with you Gmail" at bounding box center [308, 387] width 161 height 33
drag, startPoint x: 322, startPoint y: 388, endPoint x: 284, endPoint y: 404, distance: 41.2
click at [284, 404] on div "Gmail 2 of 9 Integrate with you Gmail" at bounding box center [297, 388] width 201 height 52
click at [390, 345] on icon at bounding box center [387, 345] width 10 height 10
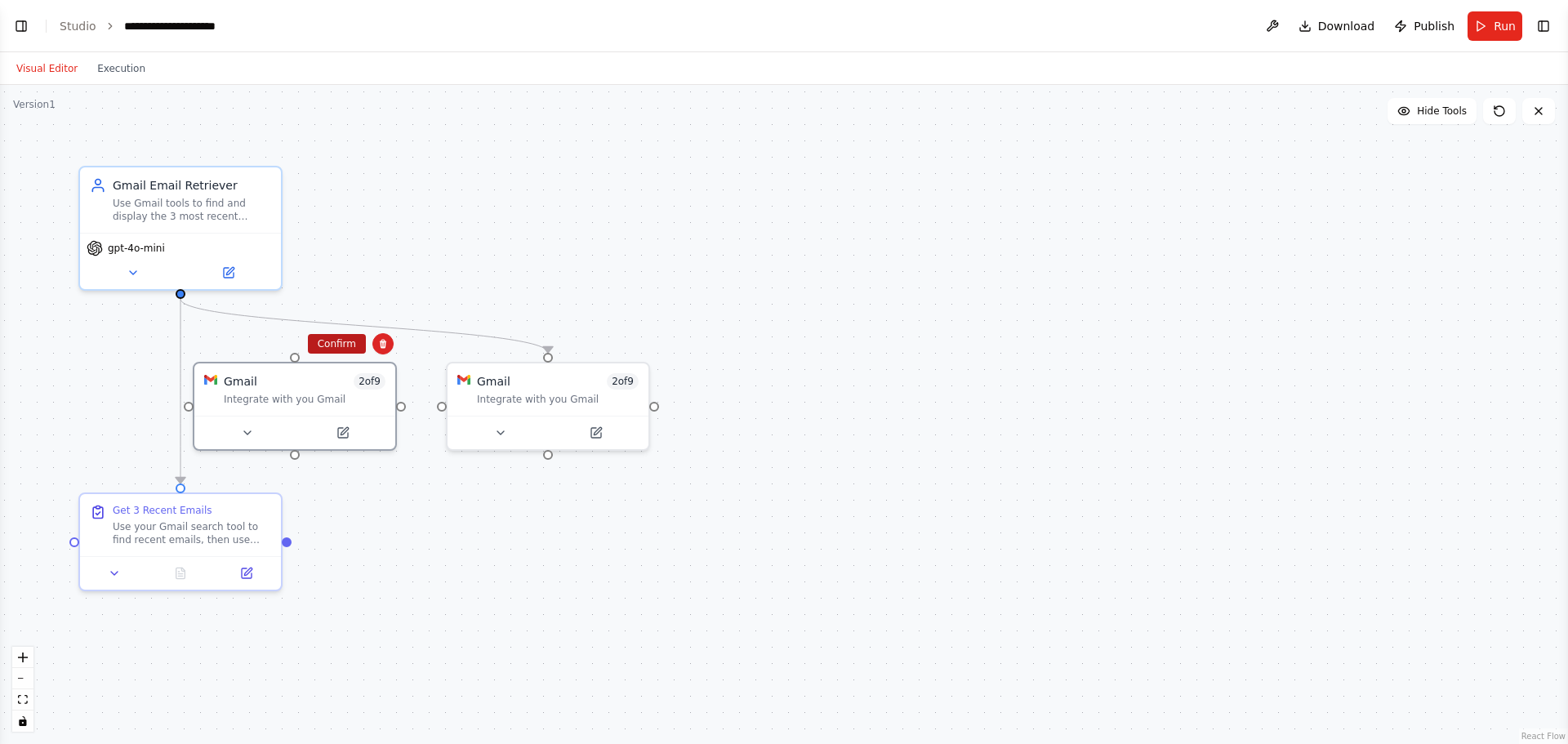
click at [346, 343] on button "Confirm" at bounding box center [336, 343] width 58 height 19
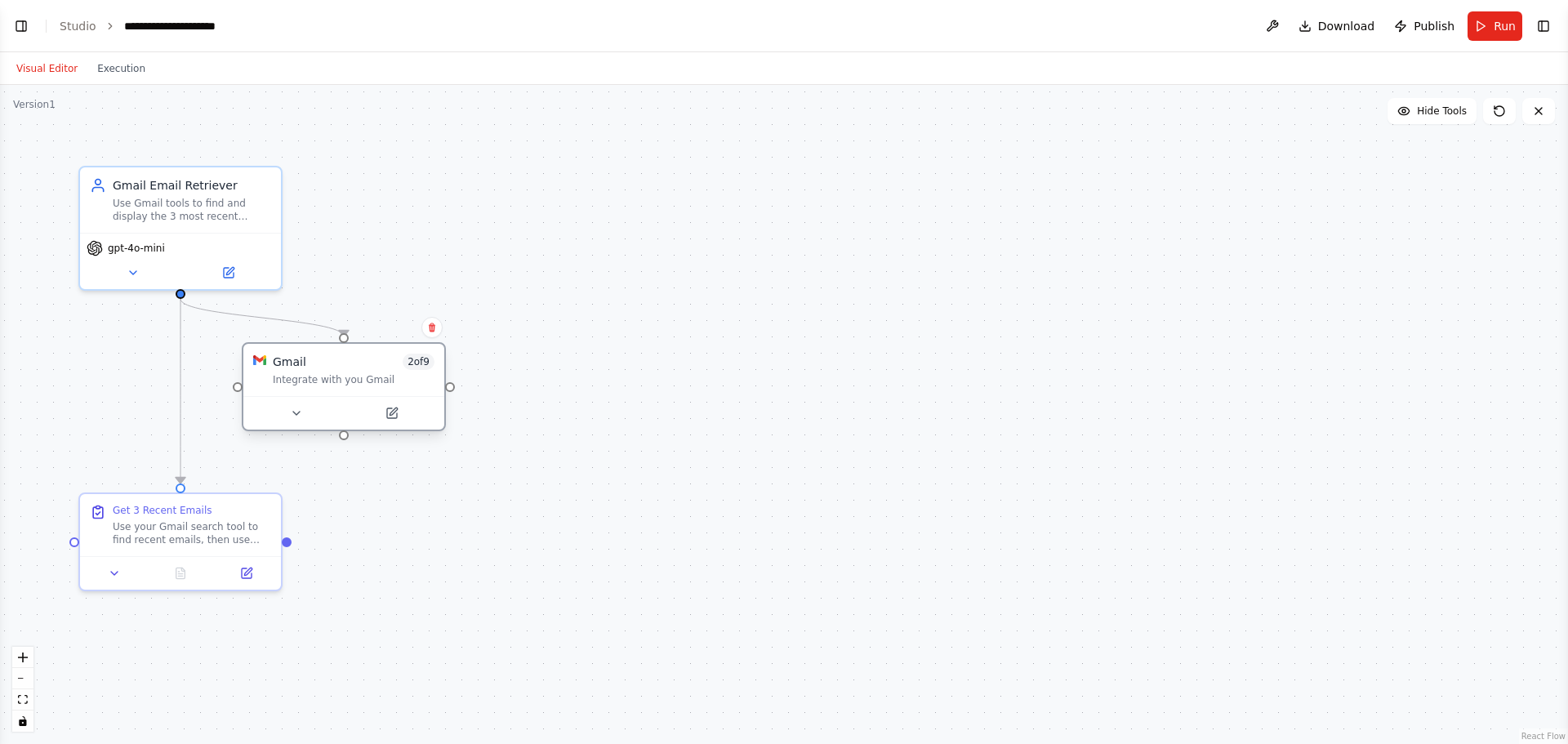
drag, startPoint x: 496, startPoint y: 405, endPoint x: 282, endPoint y: 392, distance: 214.4
click at [282, 392] on div "Gmail 2 of 9 Integrate with you Gmail" at bounding box center [344, 370] width 201 height 52
click at [575, 388] on div ".deletable-edge-delete-btn { width: 20px; height: 20px; border: 0px solid #ffff…" at bounding box center [784, 414] width 1568 height 659
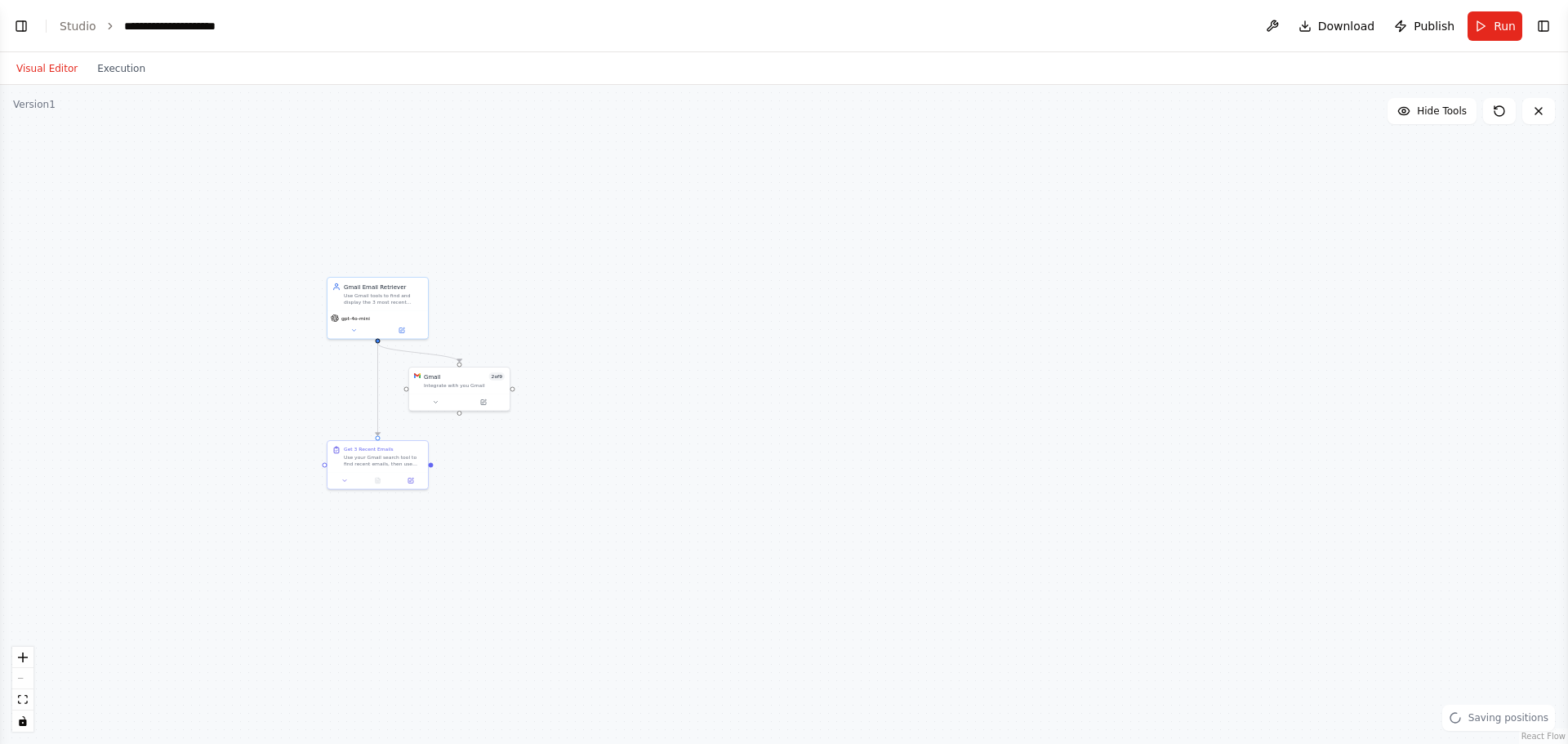
click at [611, 388] on div ".deletable-edge-delete-btn { width: 20px; height: 20px; border: 0px solid #ffff…" at bounding box center [784, 414] width 1568 height 659
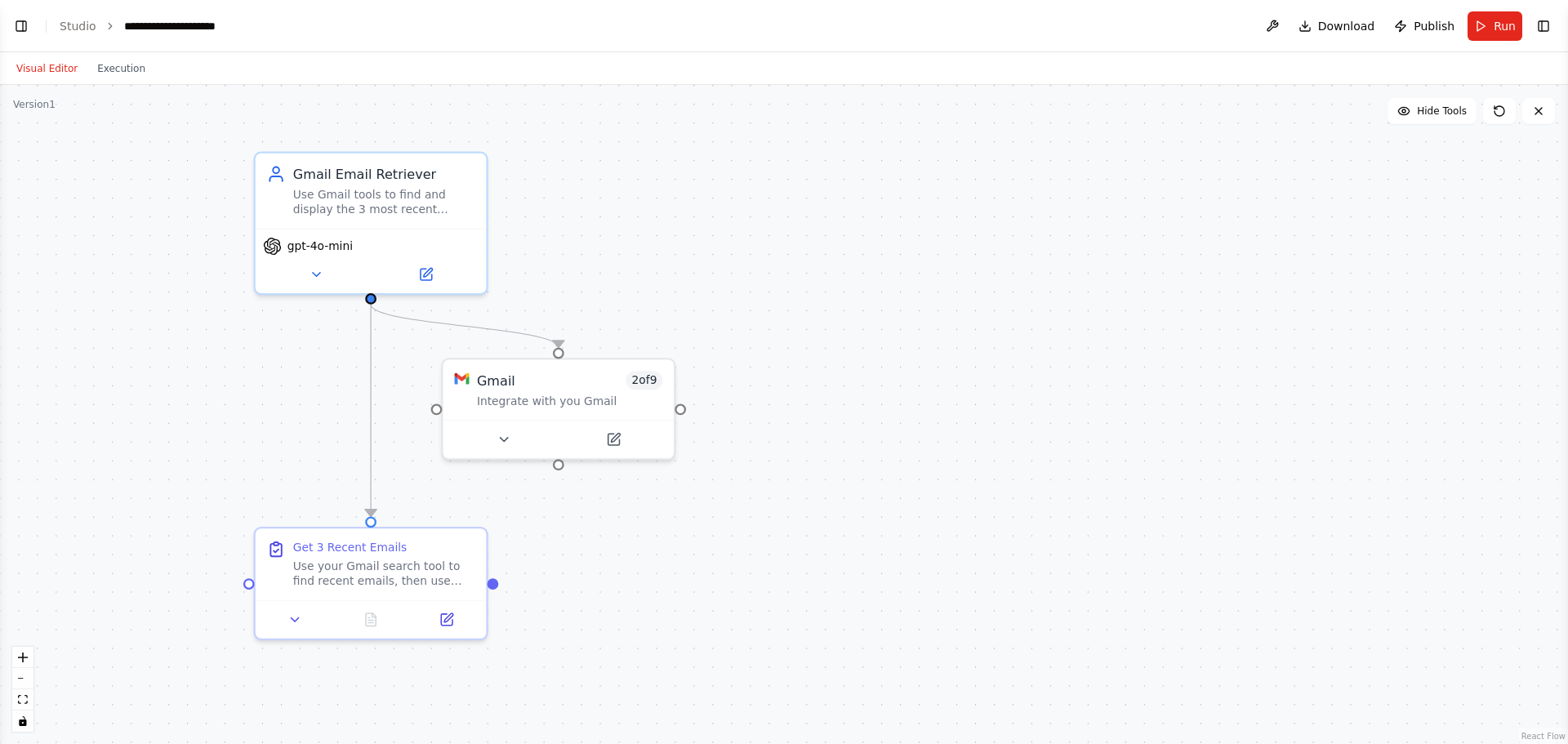
drag, startPoint x: 611, startPoint y: 388, endPoint x: 913, endPoint y: 407, distance: 302.6
click at [913, 407] on div ".deletable-edge-delete-btn { width: 20px; height: 20px; border: 0px solid #ffff…" at bounding box center [784, 414] width 1568 height 659
click at [1503, 30] on span "Run" at bounding box center [1505, 25] width 22 height 16
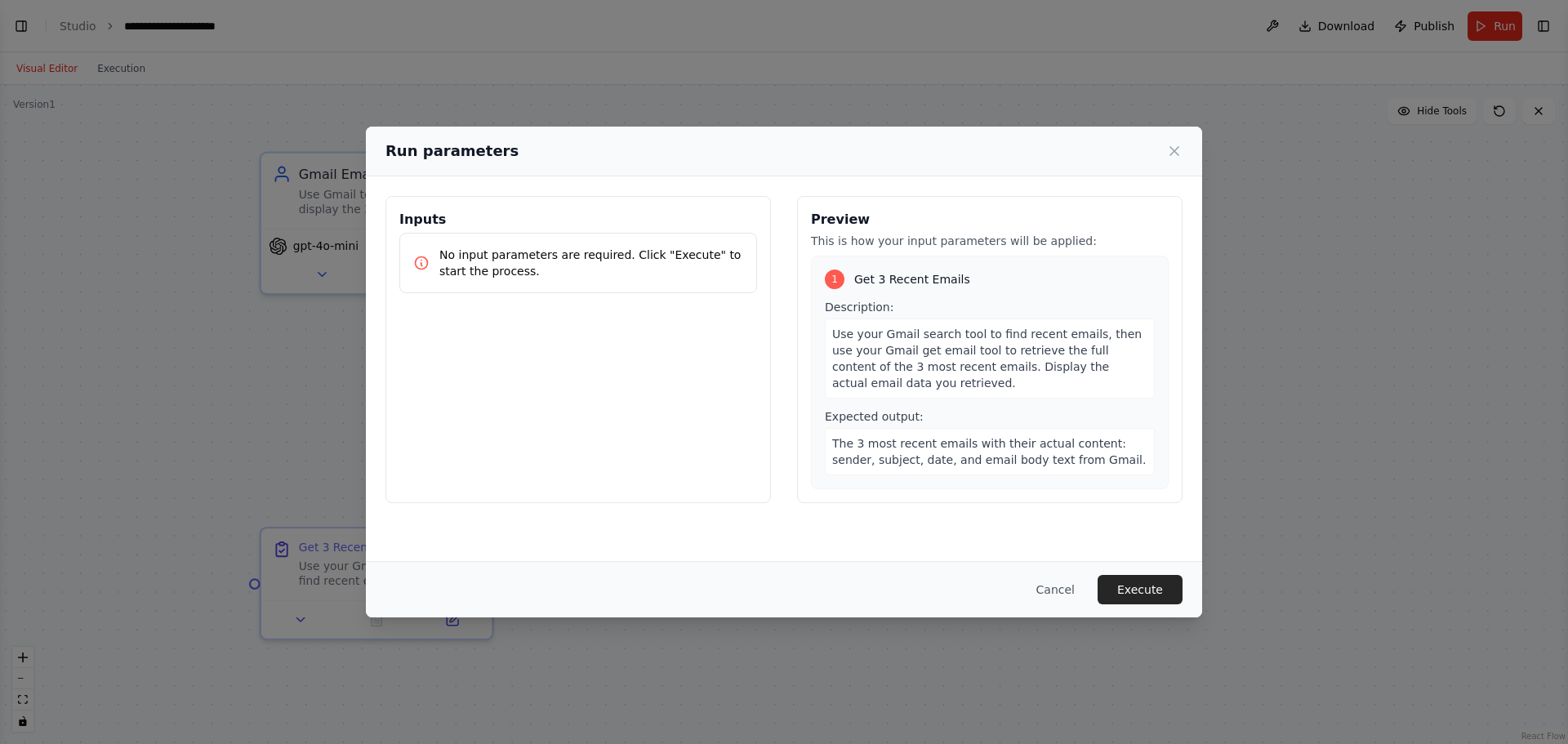
click at [676, 272] on p "No input parameters are required. Click "Execute" to start the process." at bounding box center [592, 262] width 304 height 33
click at [1111, 585] on button "Execute" at bounding box center [1139, 589] width 85 height 29
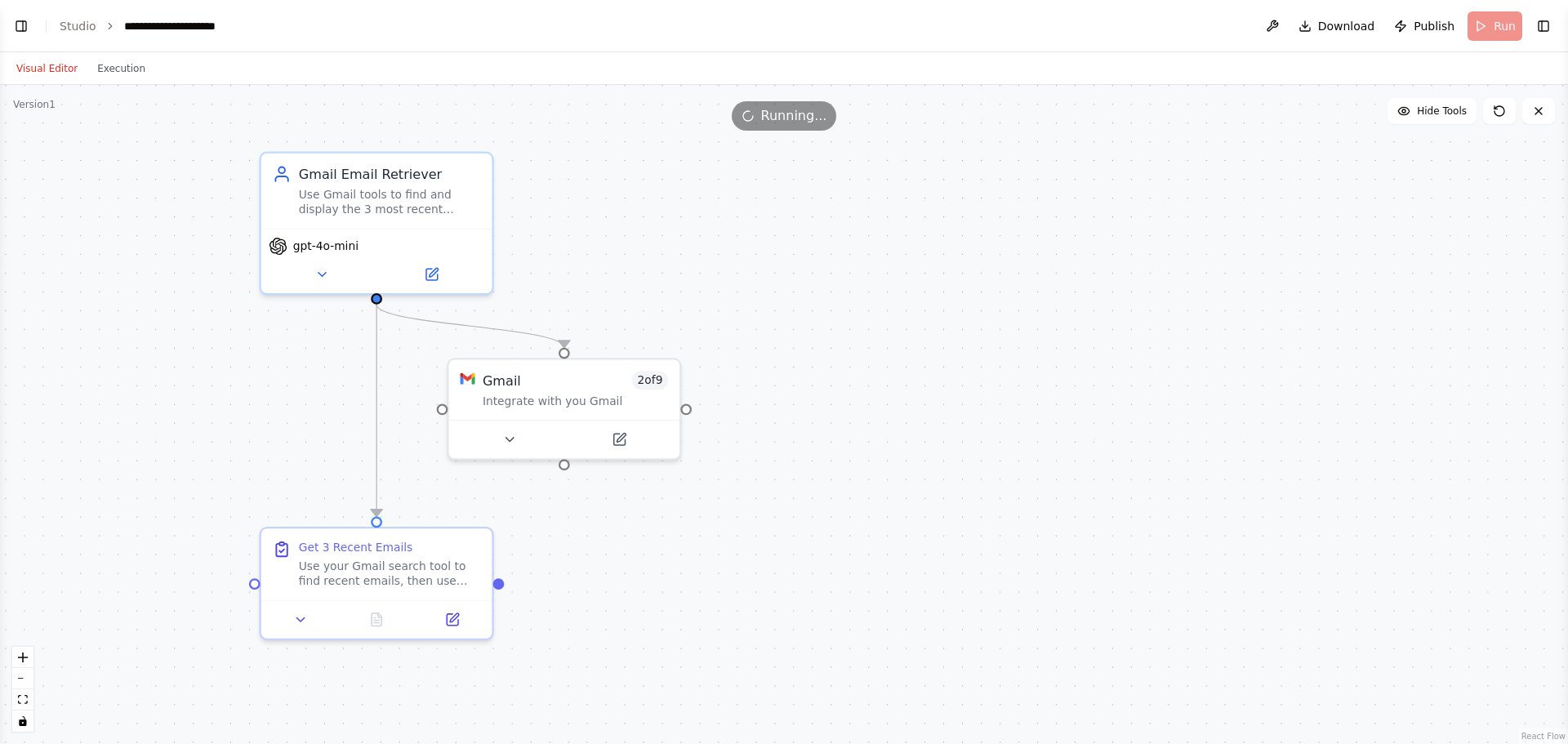
click at [734, 518] on div ".deletable-edge-delete-btn { width: 20px; height: 20px; border: 0px solid #ffff…" at bounding box center [784, 414] width 1568 height 659
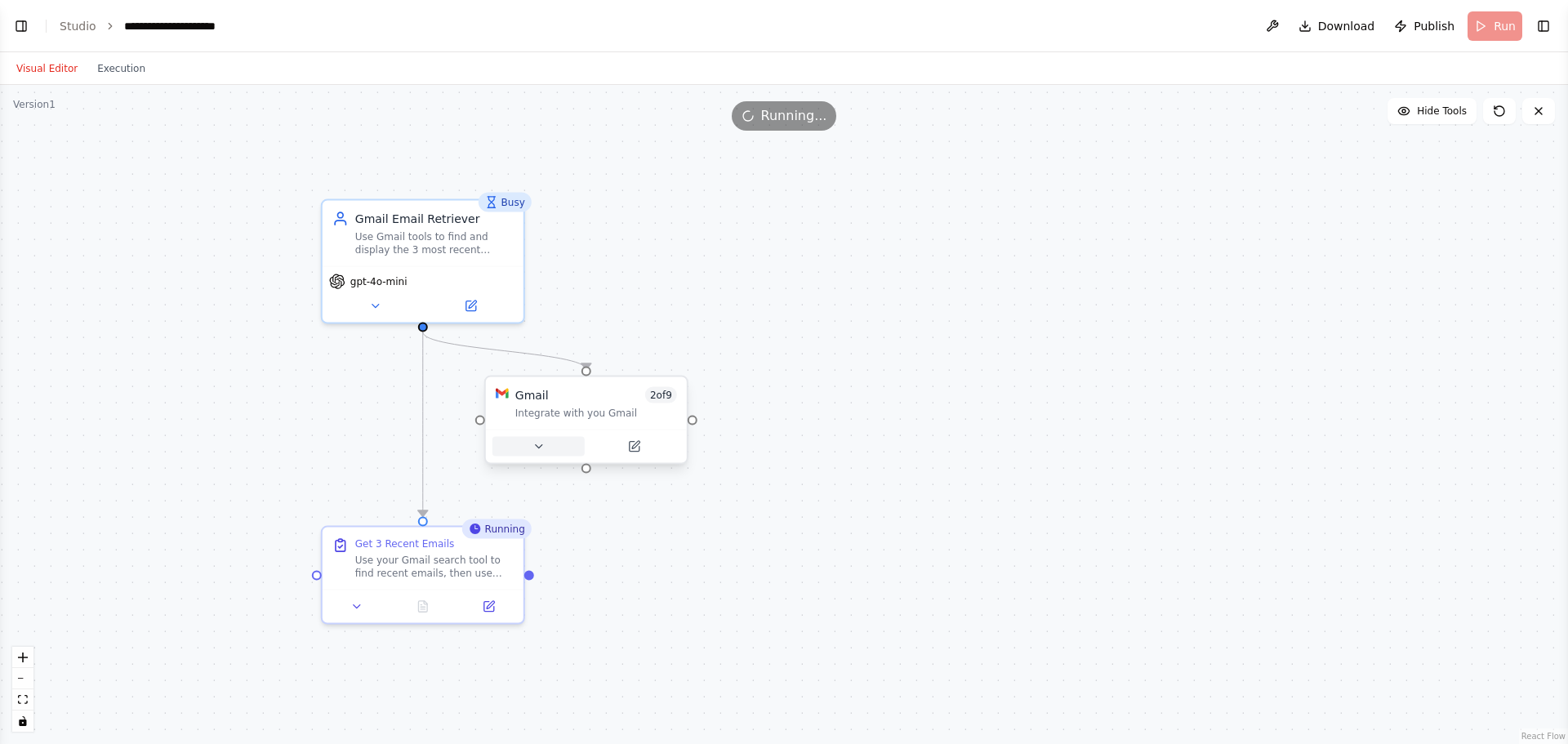
click at [536, 452] on icon at bounding box center [539, 447] width 13 height 13
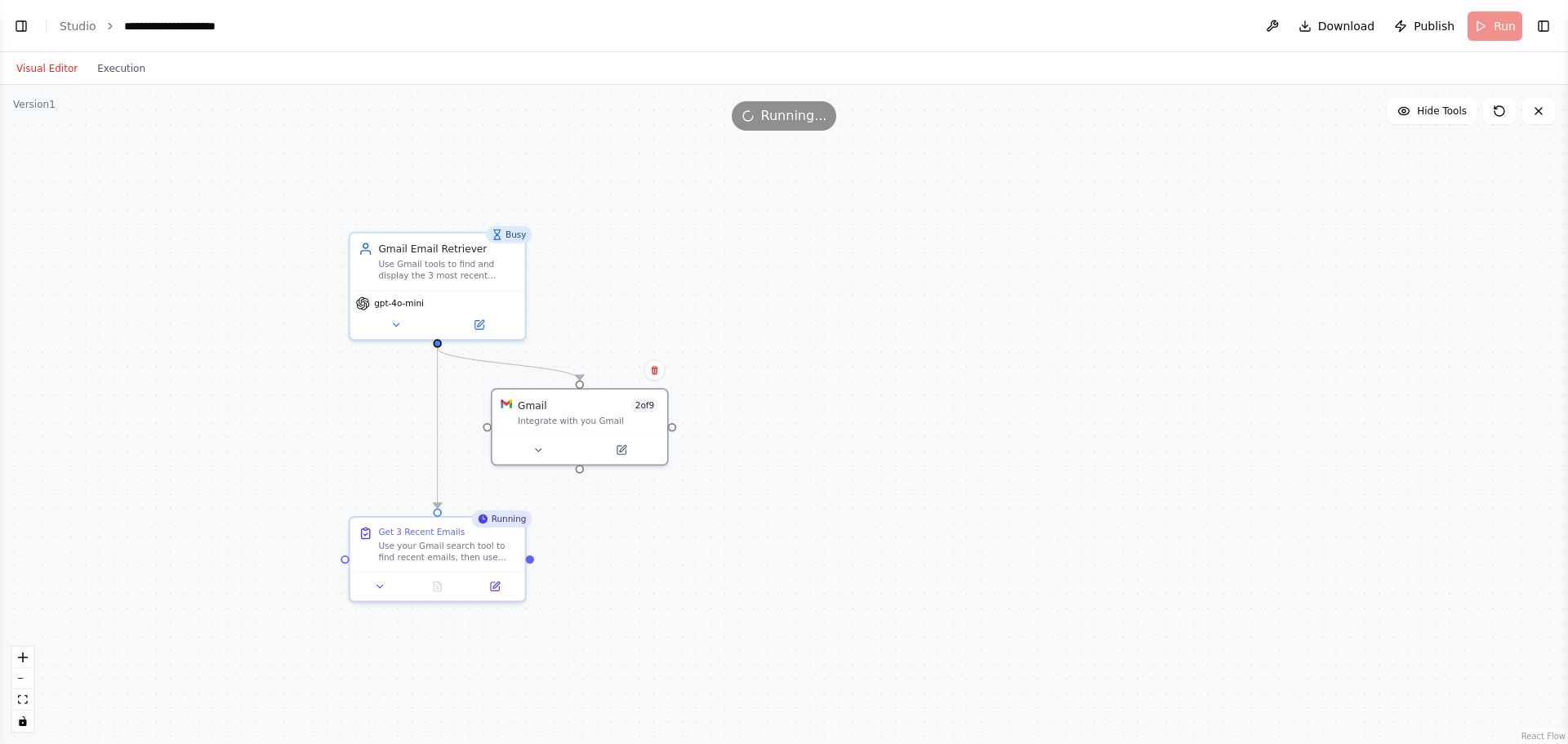
click at [327, 378] on div ".deletable-edge-delete-btn { width: 20px; height: 20px; border: 0px solid #ffff…" at bounding box center [784, 414] width 1568 height 659
click at [497, 276] on div "Use Gmail tools to find and display the 3 most recent emails from the inbox. Sh…" at bounding box center [447, 266] width 138 height 23
click at [788, 298] on div ".deletable-edge-delete-btn { width: 20px; height: 20px; border: 0px solid #ffff…" at bounding box center [784, 414] width 1568 height 659
click at [434, 589] on icon at bounding box center [438, 584] width 12 height 12
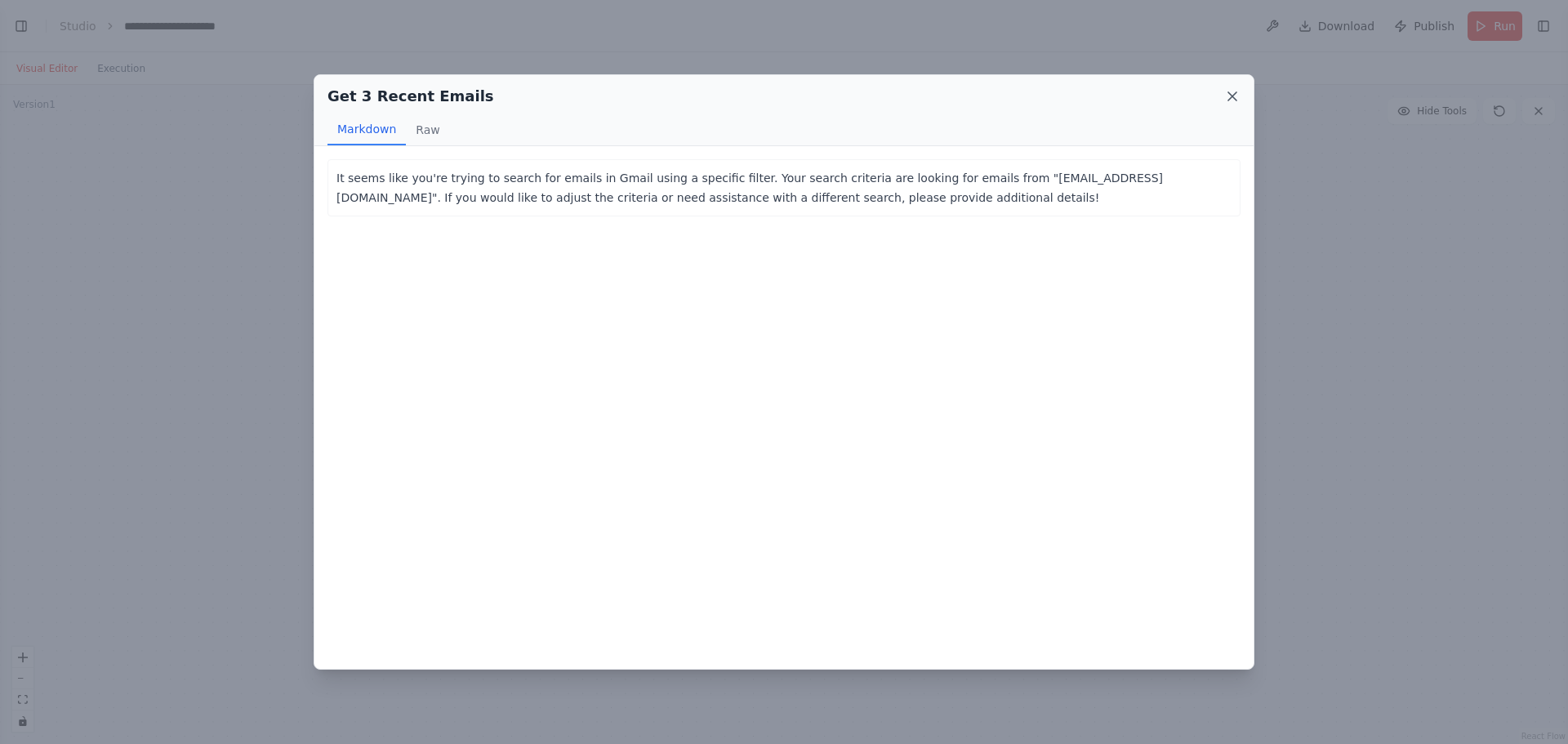
click at [1229, 92] on icon at bounding box center [1232, 96] width 16 height 16
